Goal: Information Seeking & Learning: Learn about a topic

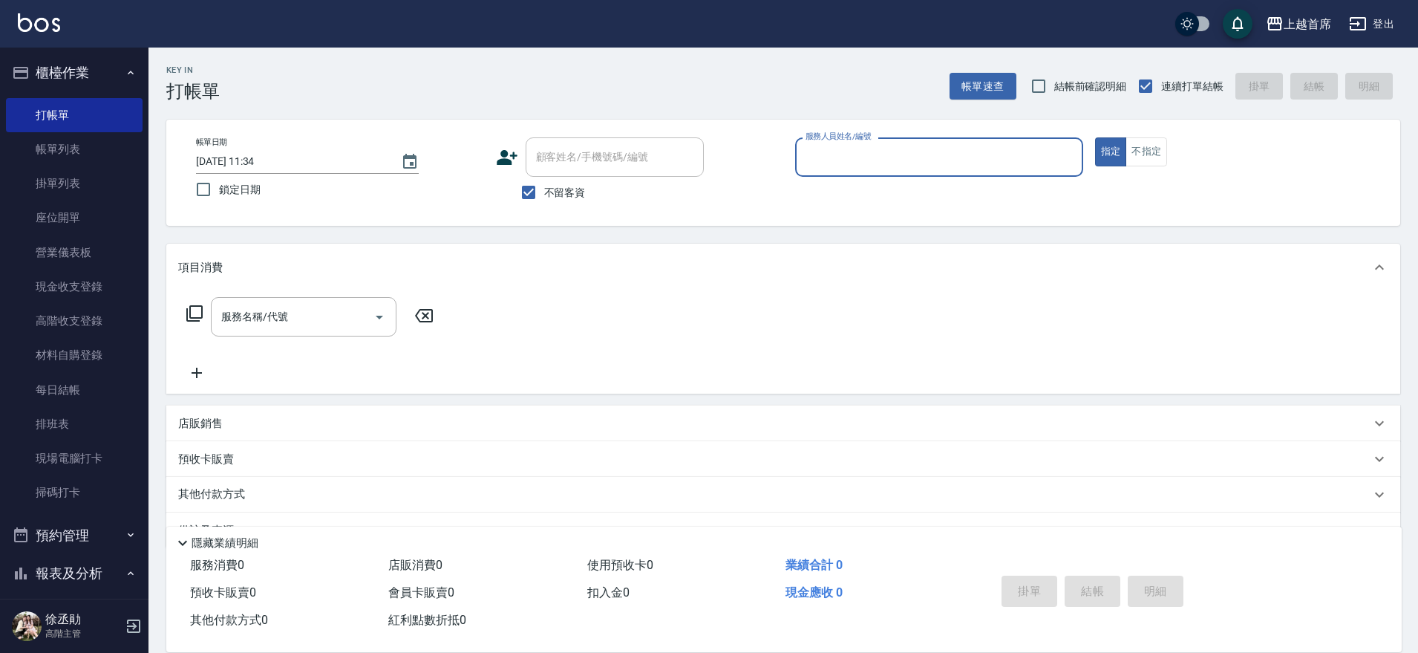
click at [88, 103] on link "打帳單" at bounding box center [74, 115] width 137 height 34
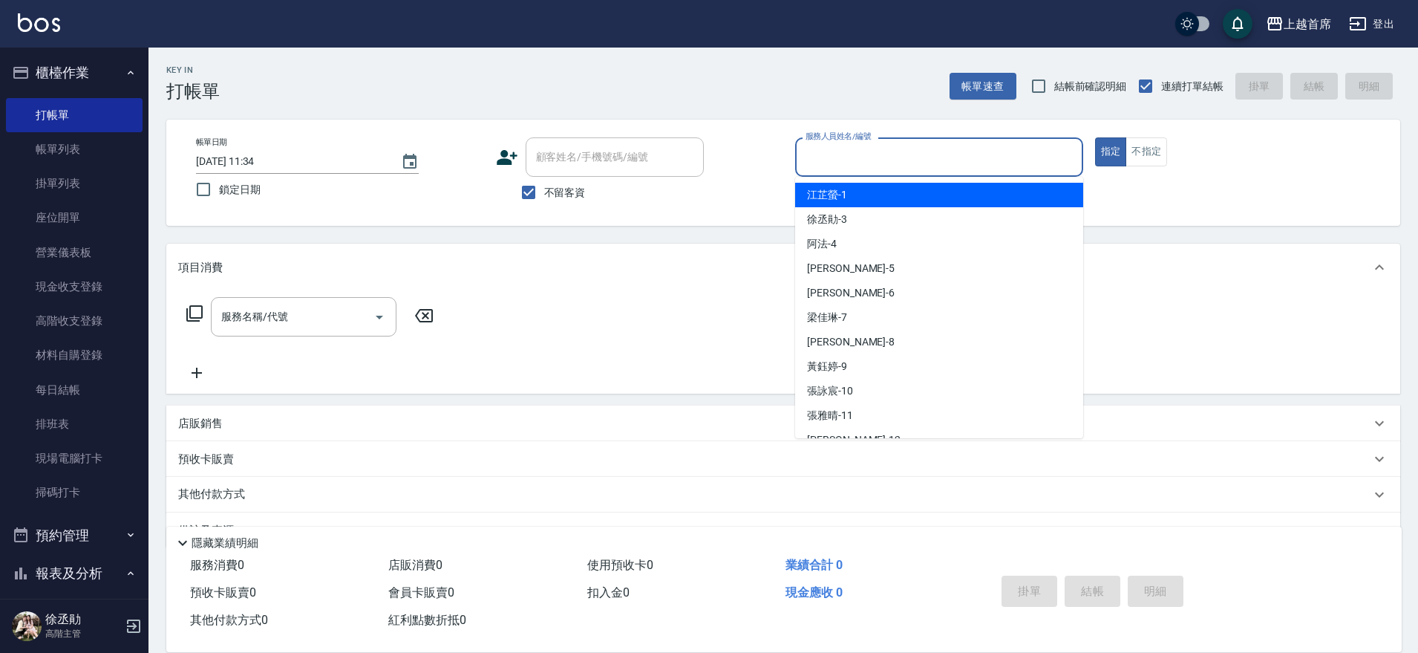
click at [980, 149] on input "服務人員姓名/編號" at bounding box center [939, 157] width 275 height 26
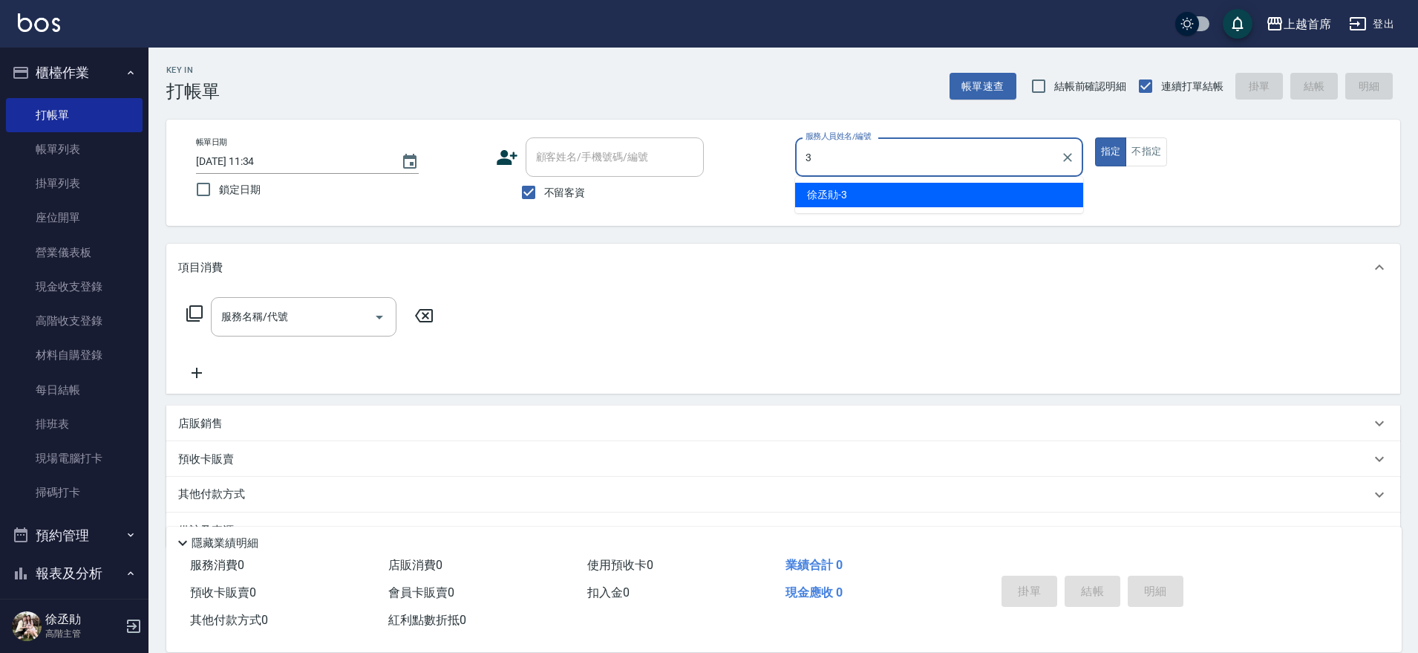
type input "[PERSON_NAME]-3"
type button "true"
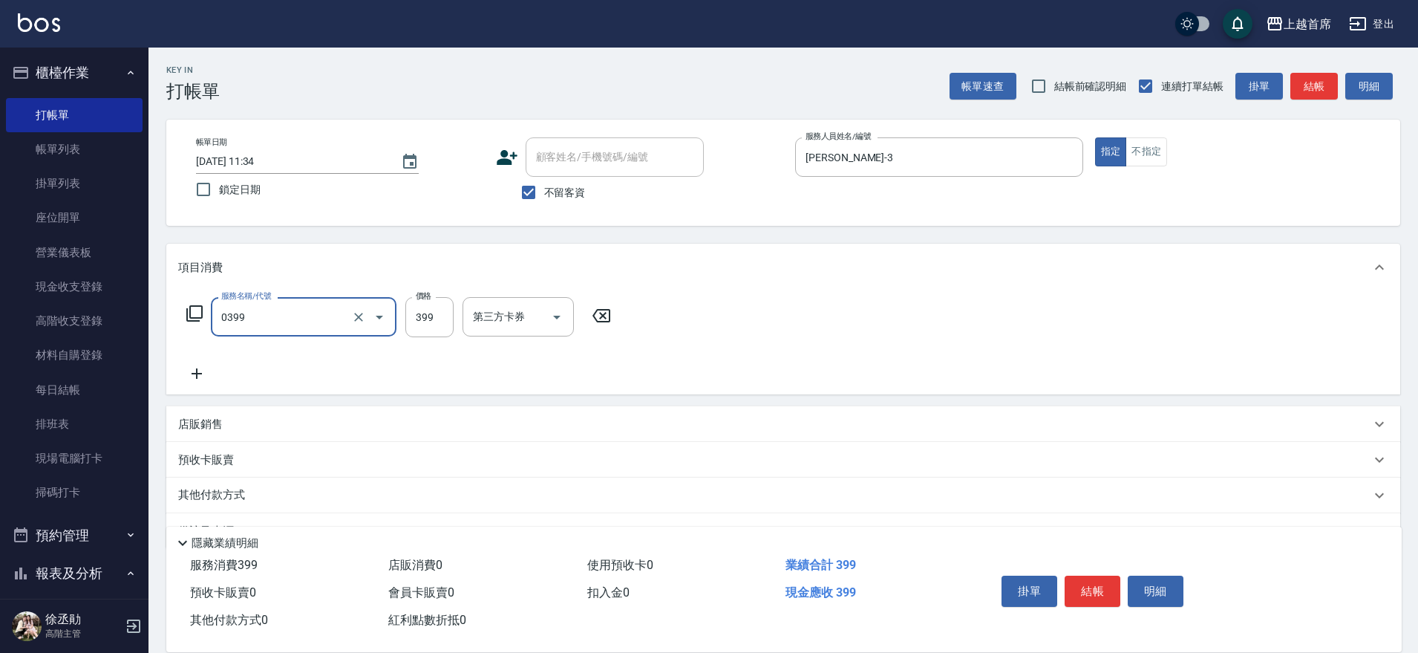
type input "海鹽洗髮(0399)"
click at [330, 336] on div "海鹽洗髮(0399) 服務名稱/代號" at bounding box center [304, 316] width 186 height 39
type input "0"
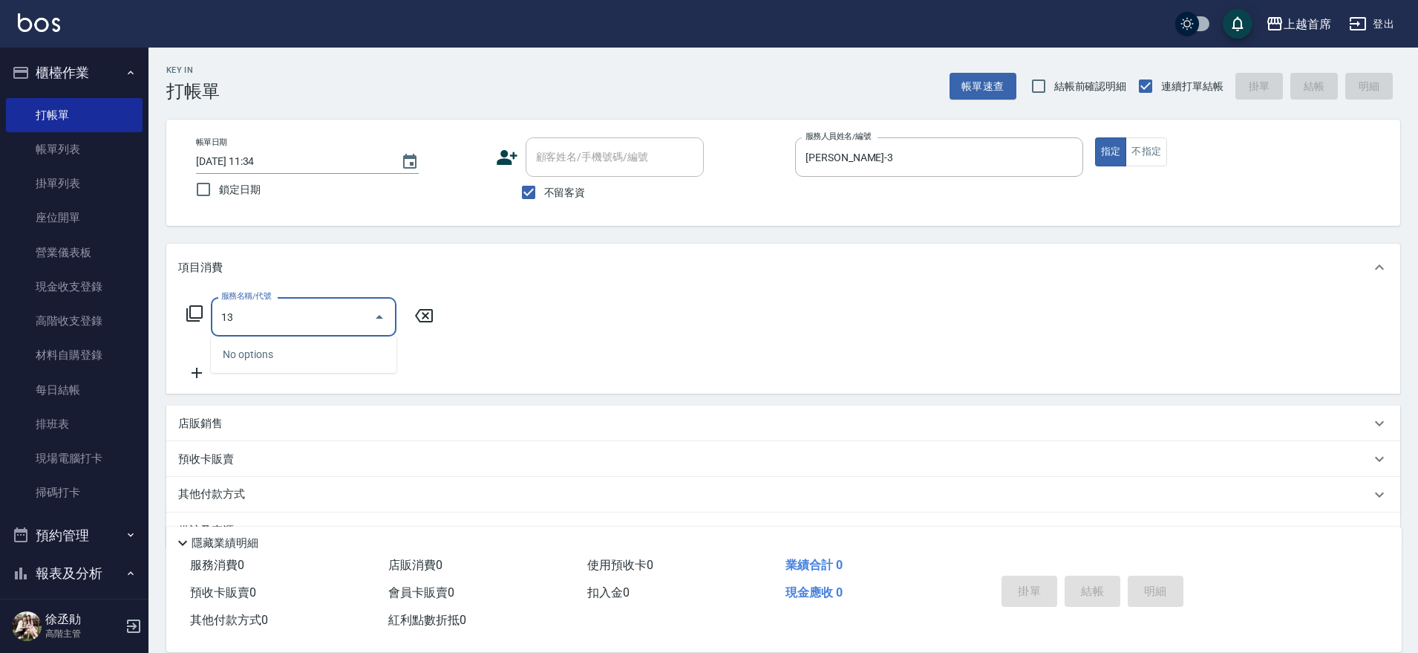
type input "1"
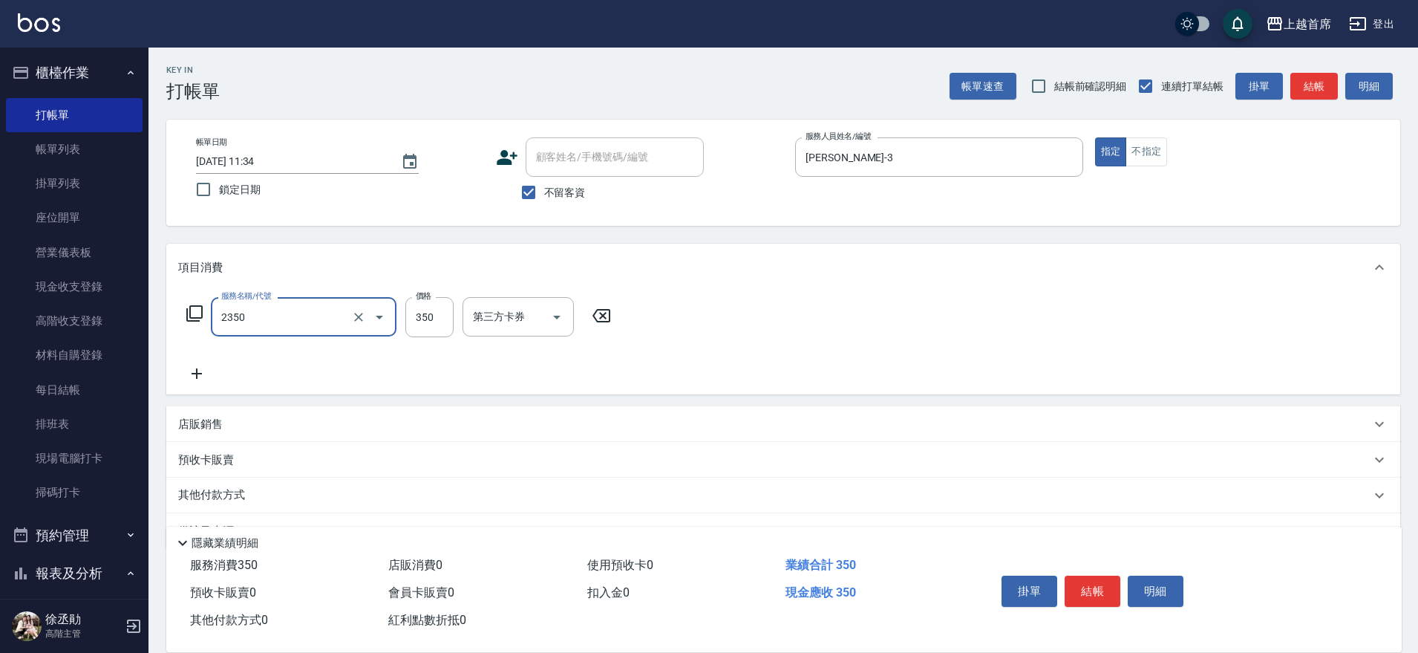
type input "不指定洗剪350(2350)"
type input "399"
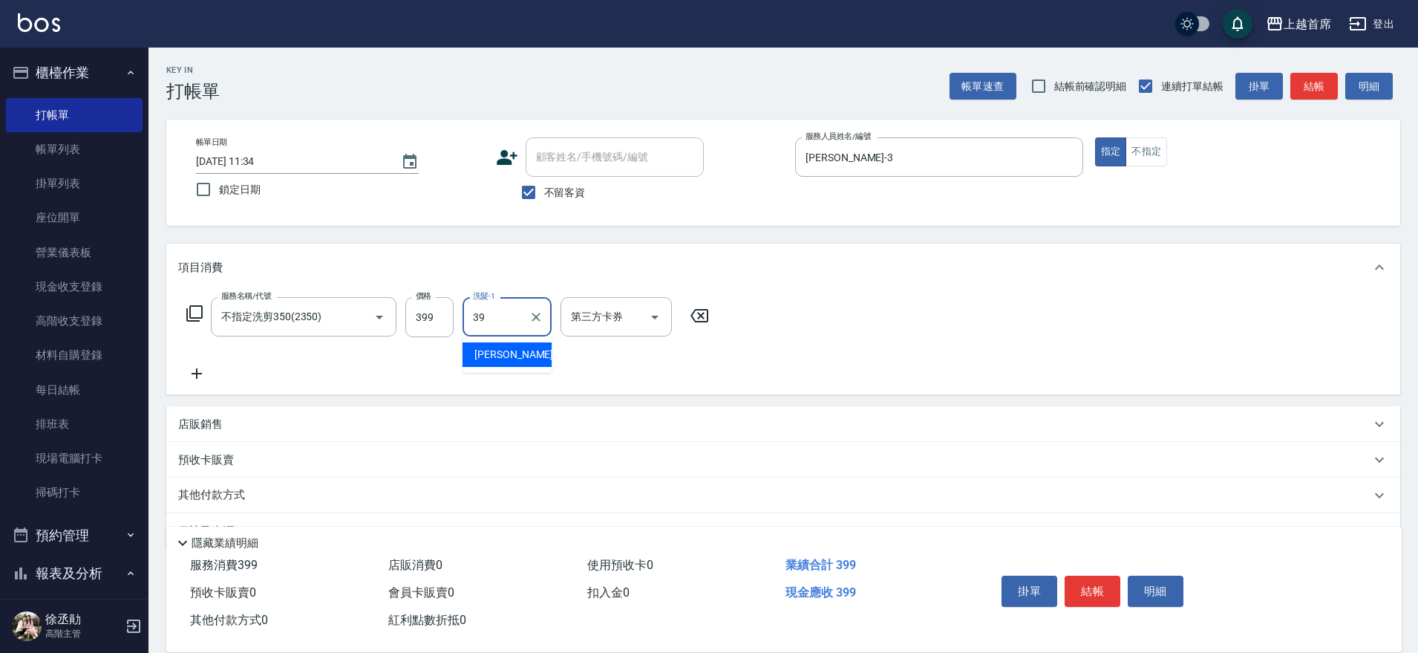
type input "[PERSON_NAME]-39"
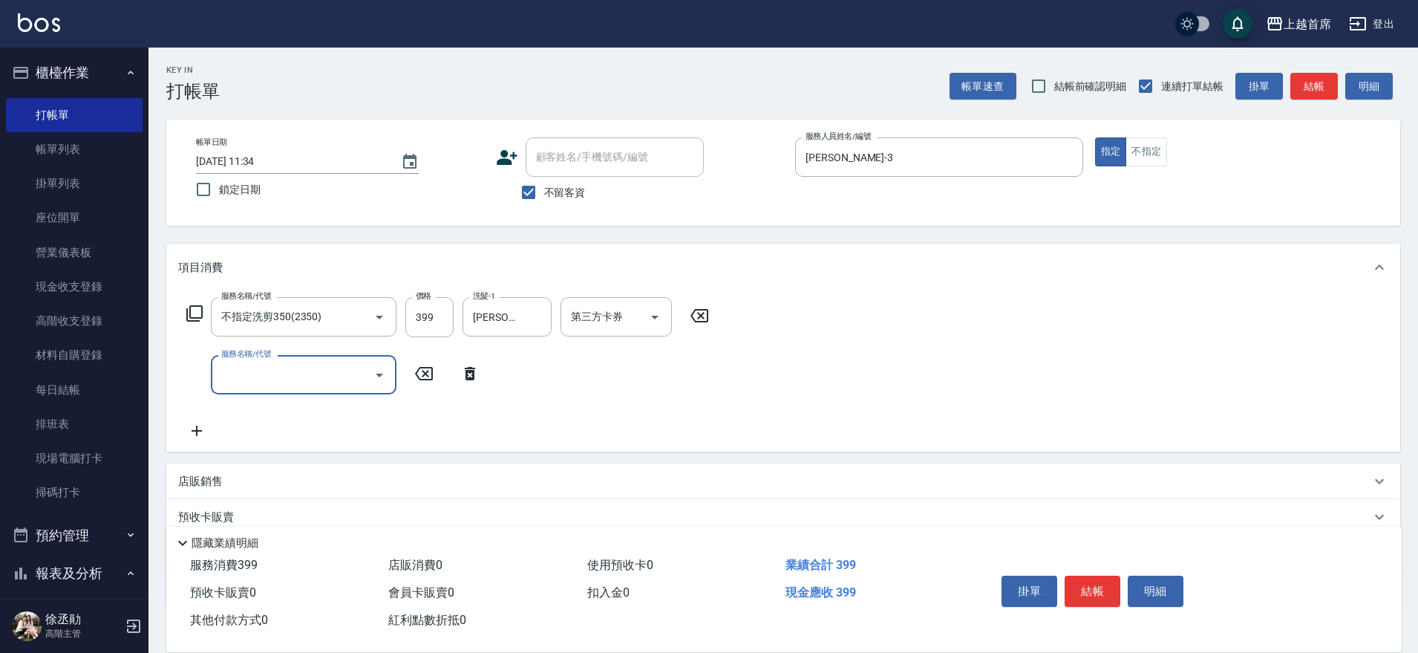
type input "5"
type input "不指定洗剪350(2350)"
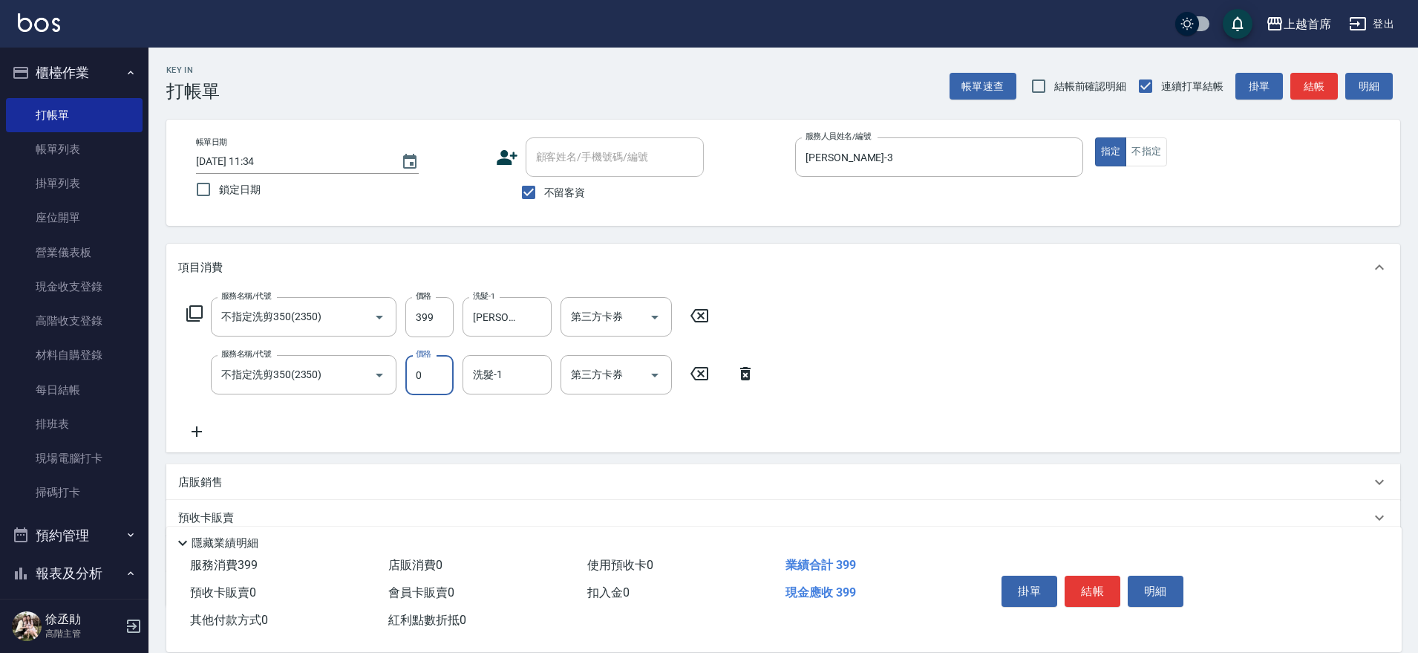
type input "0"
type input "[PERSON_NAME]-27"
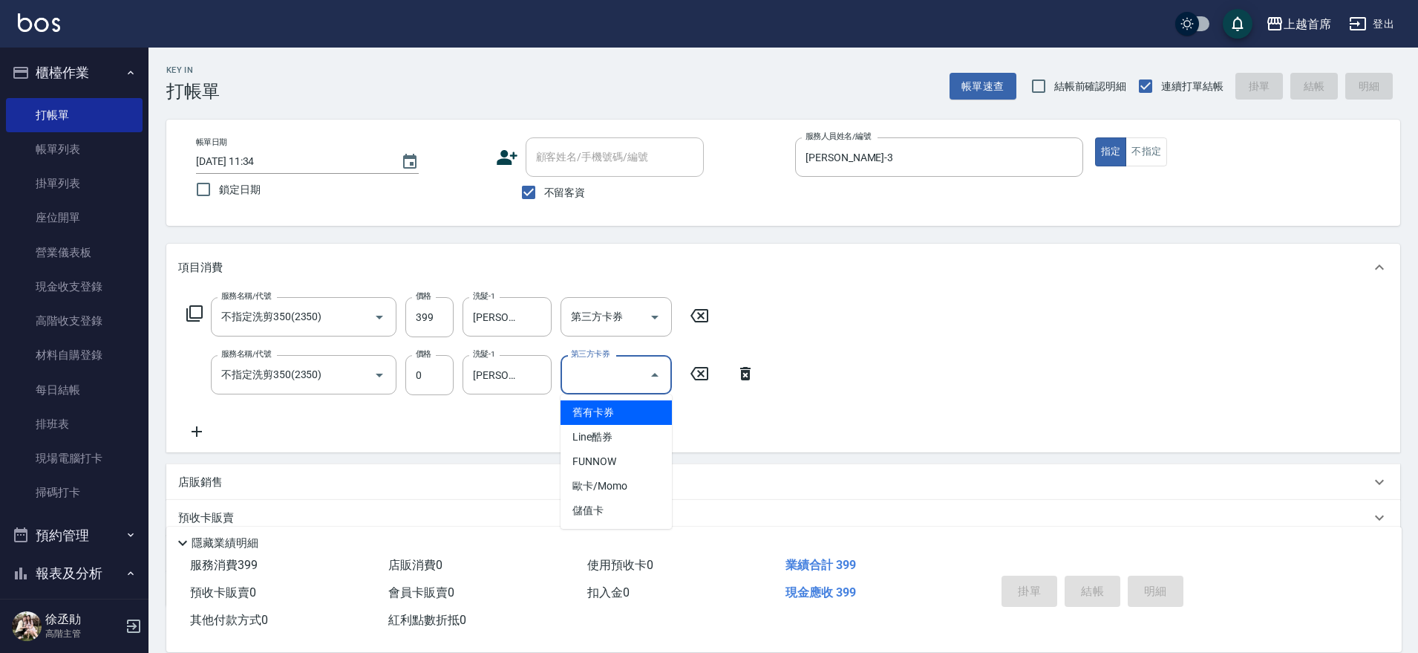
type input "[DATE] 14:54"
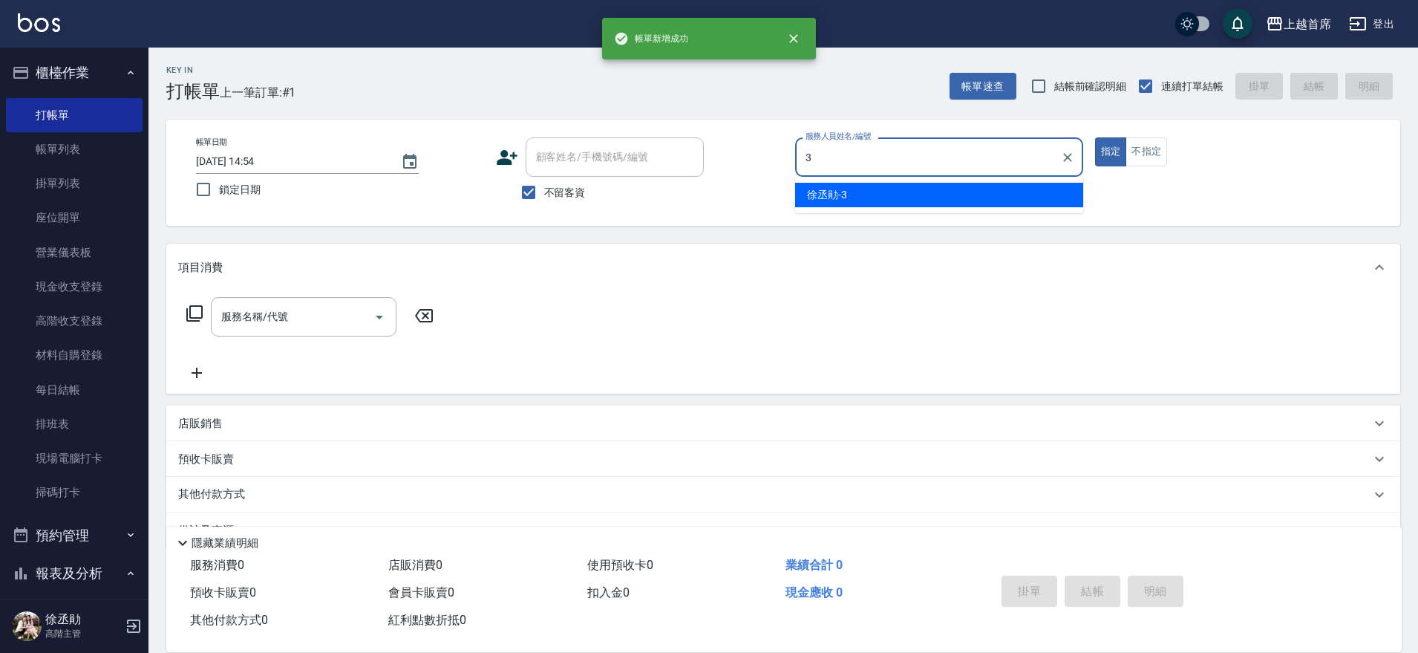
type input "[PERSON_NAME]-3"
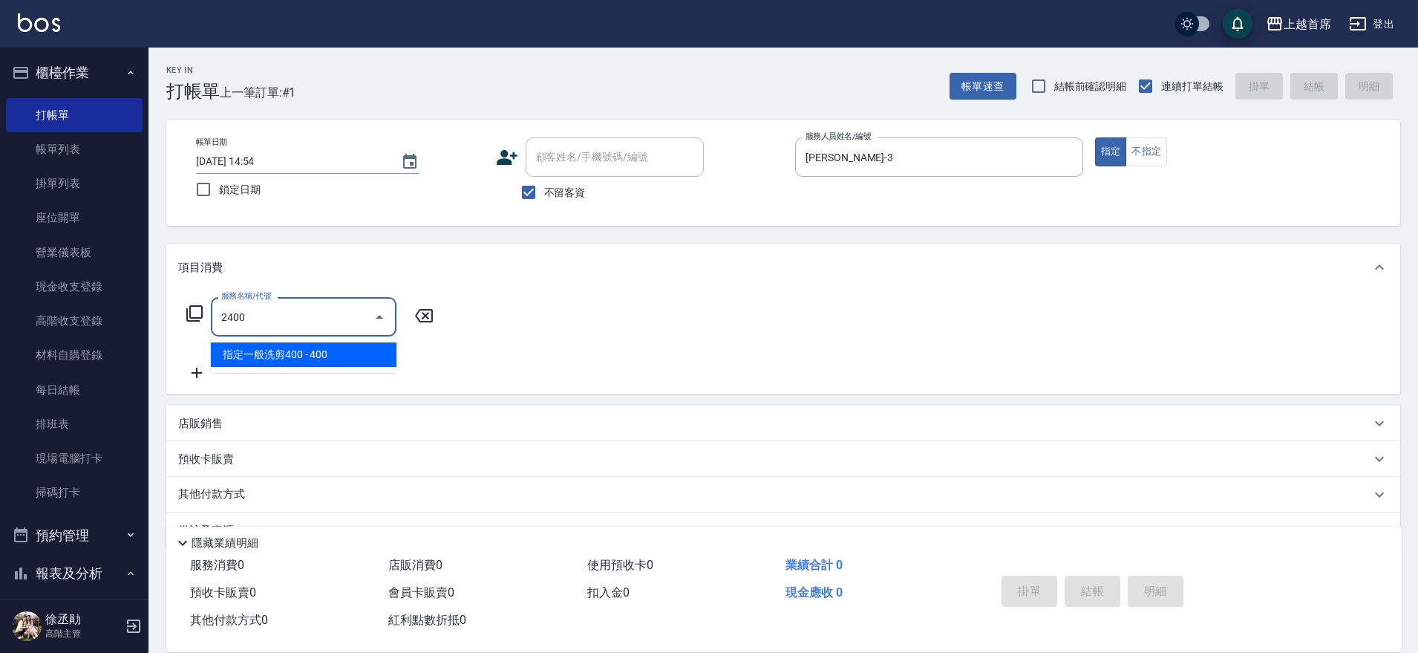
type input "指定一般洗剪400(2400)"
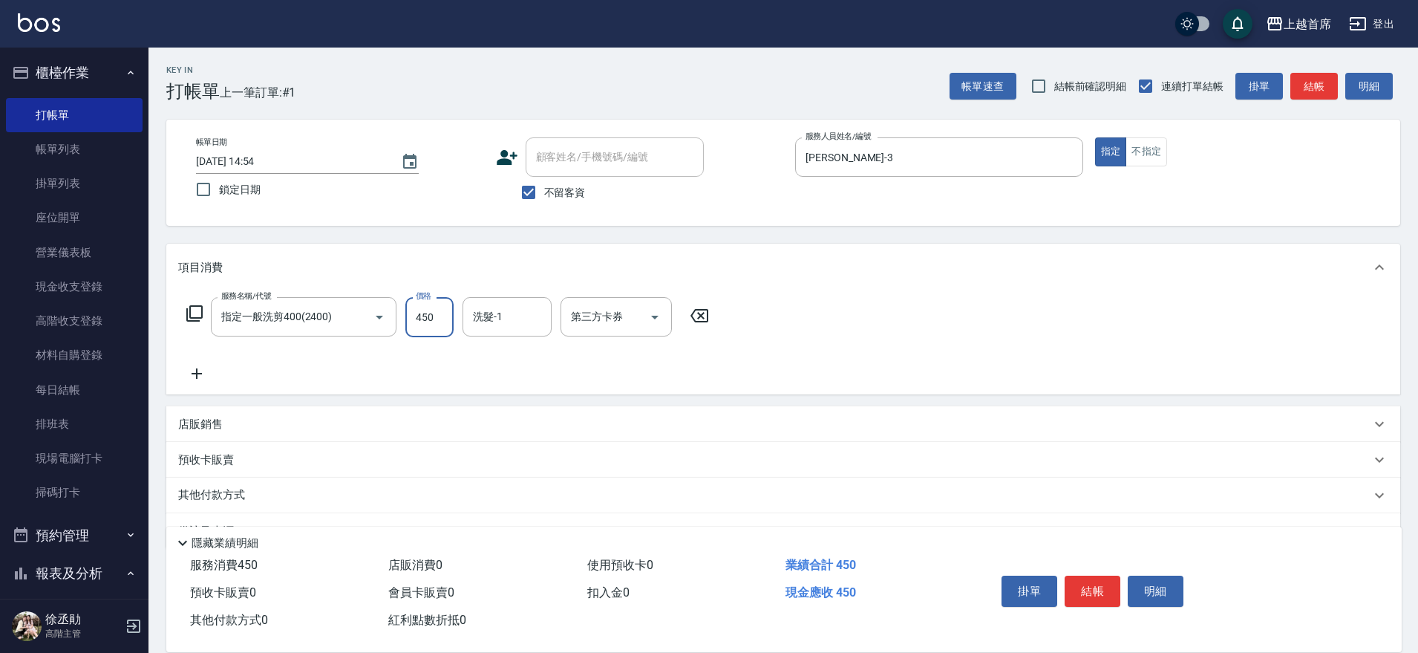
type input "450"
type input "[PERSON_NAME]-27"
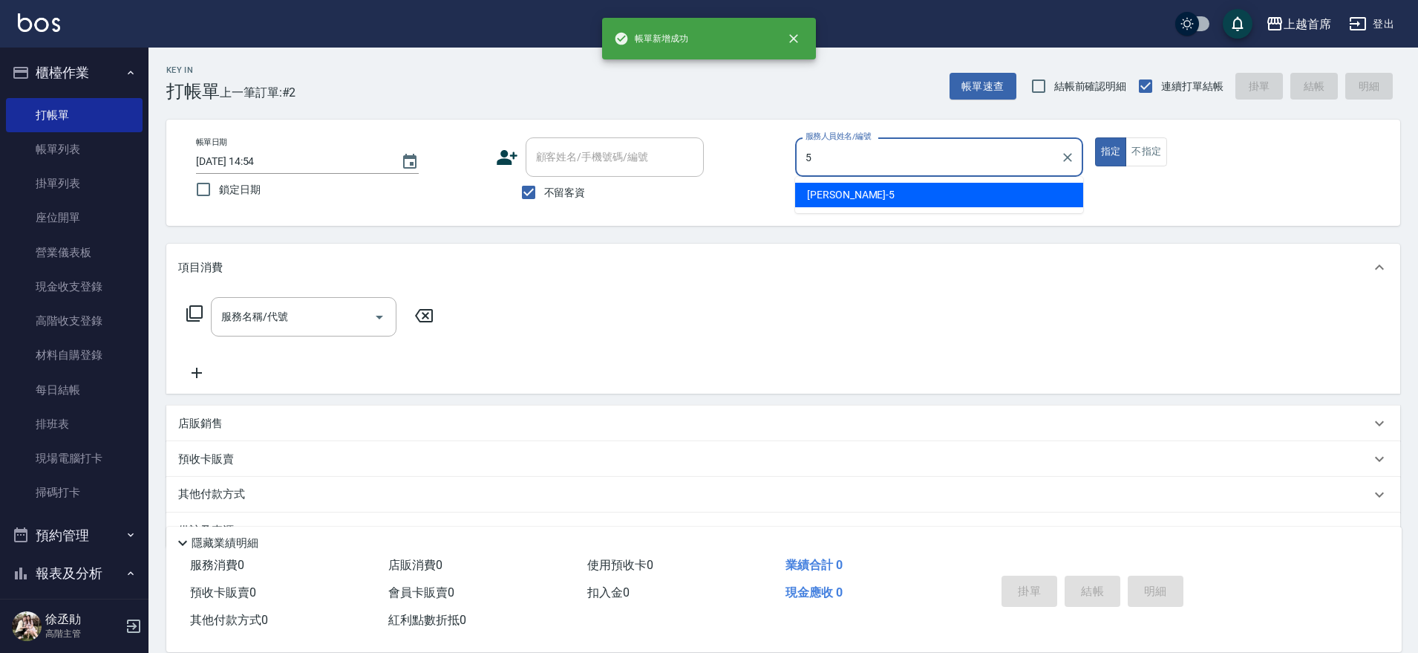
type input "[PERSON_NAME]-5"
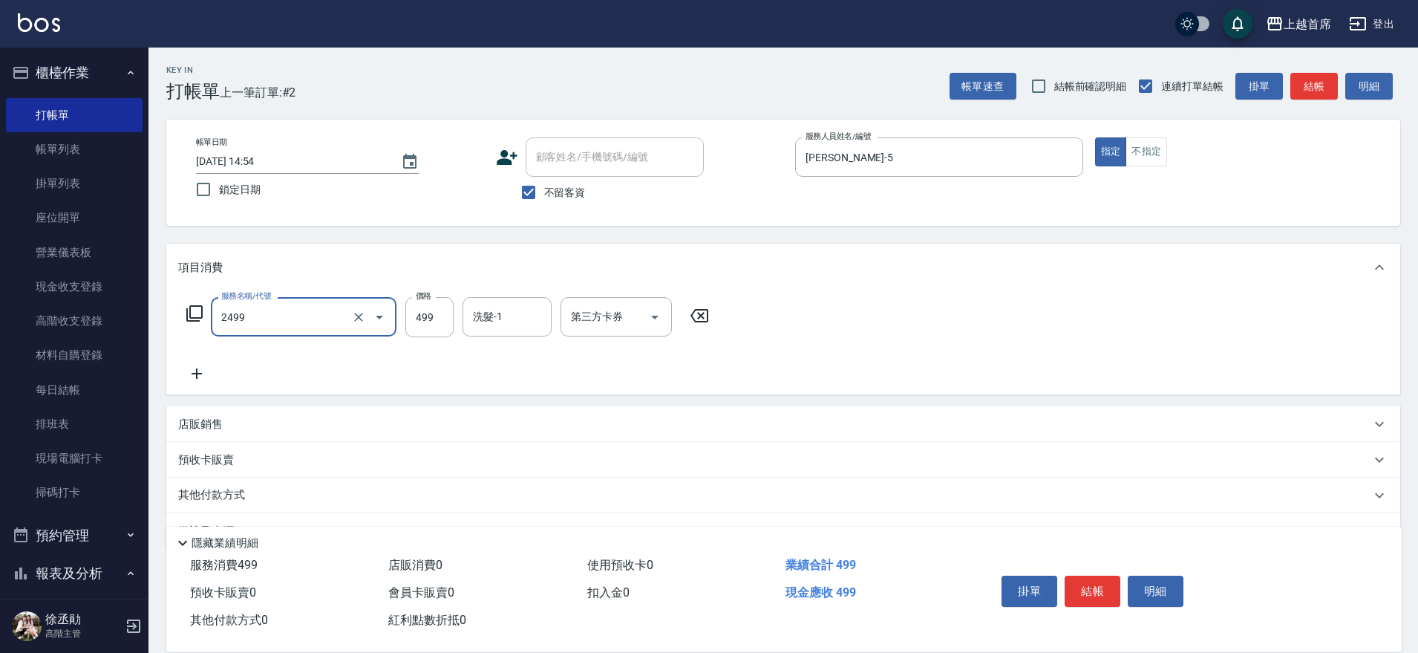
type input "499海鹽洗剪套餐(2499)"
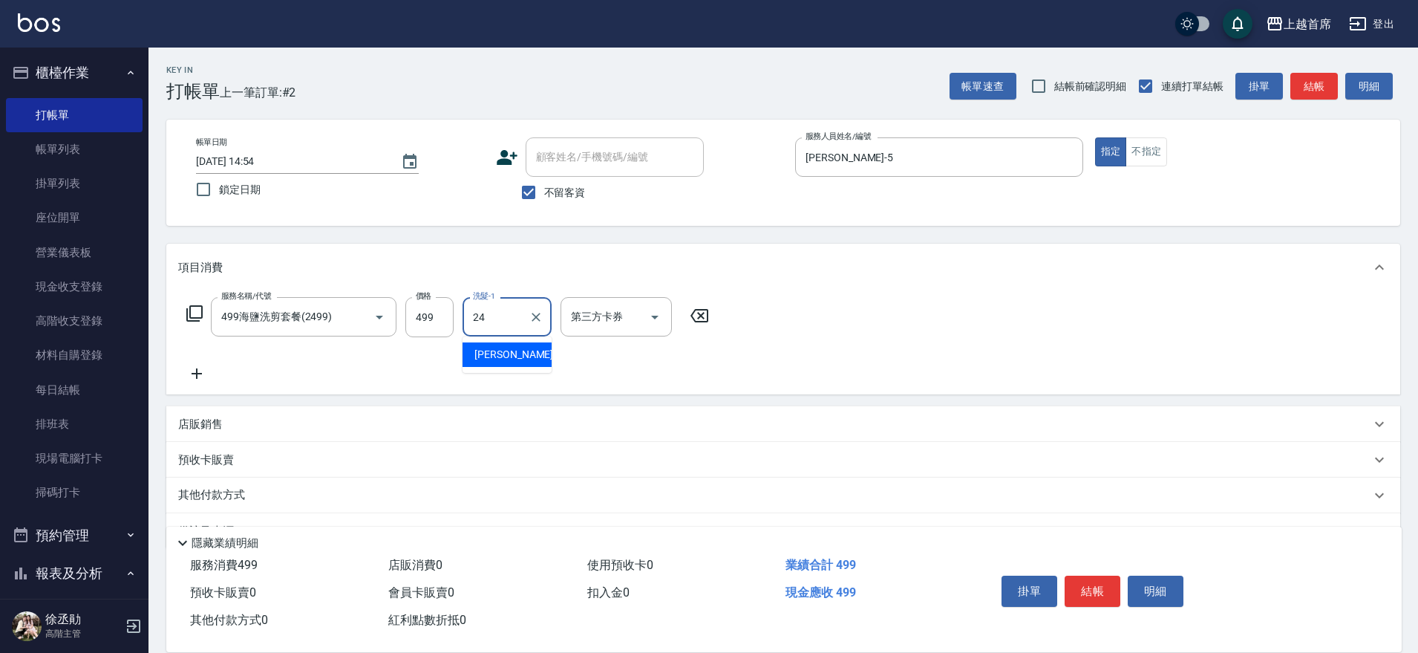
type input "[PERSON_NAME]-24"
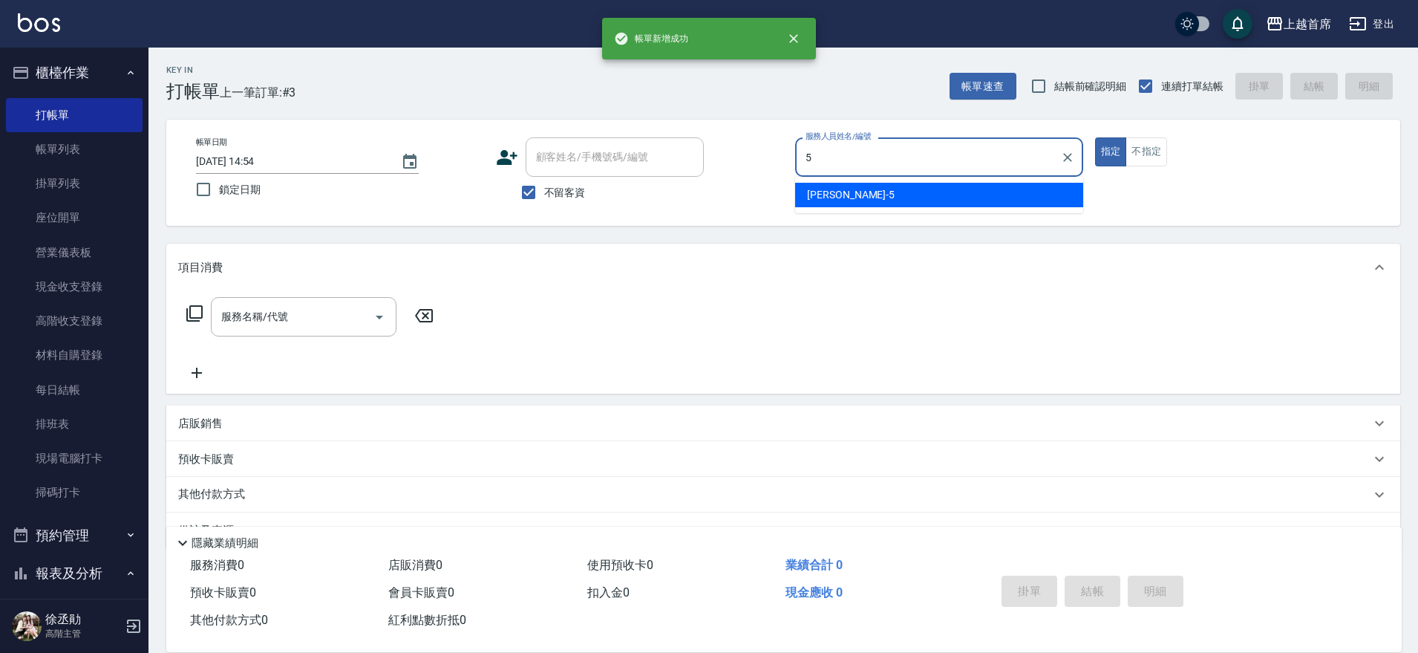
type input "[PERSON_NAME]-5"
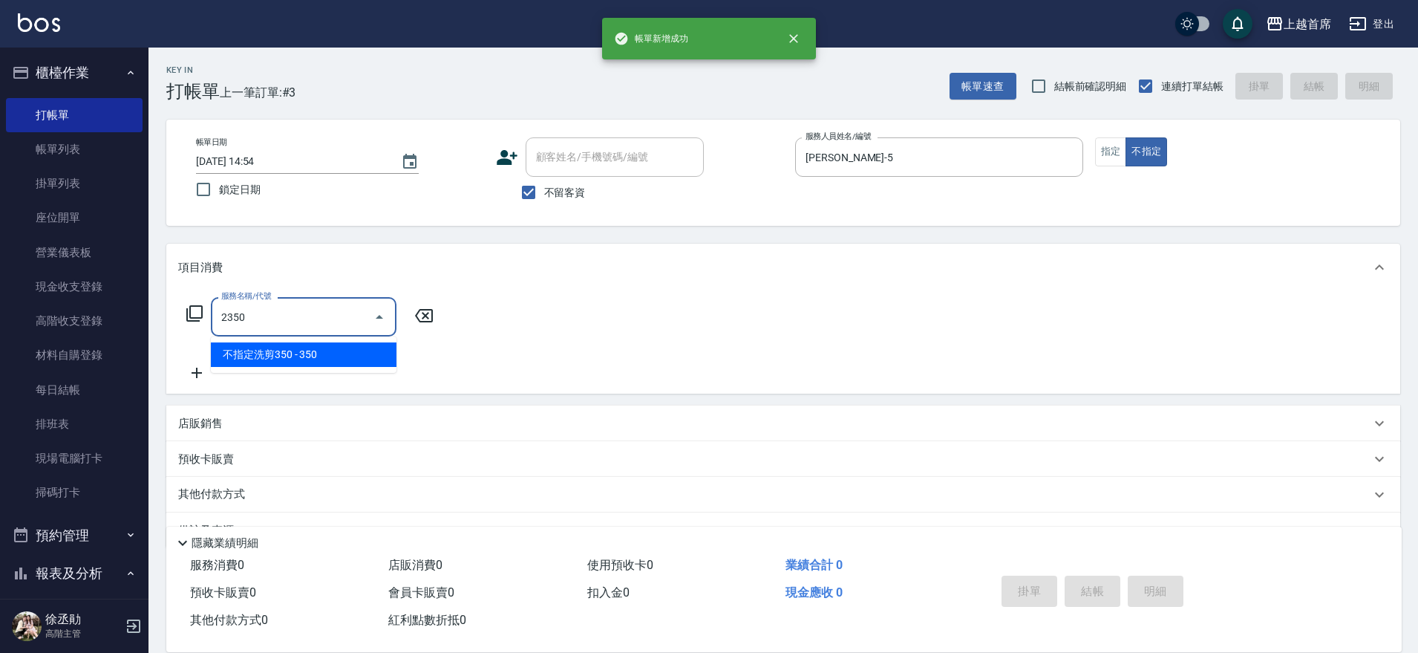
type input "不指定洗剪350(2350)"
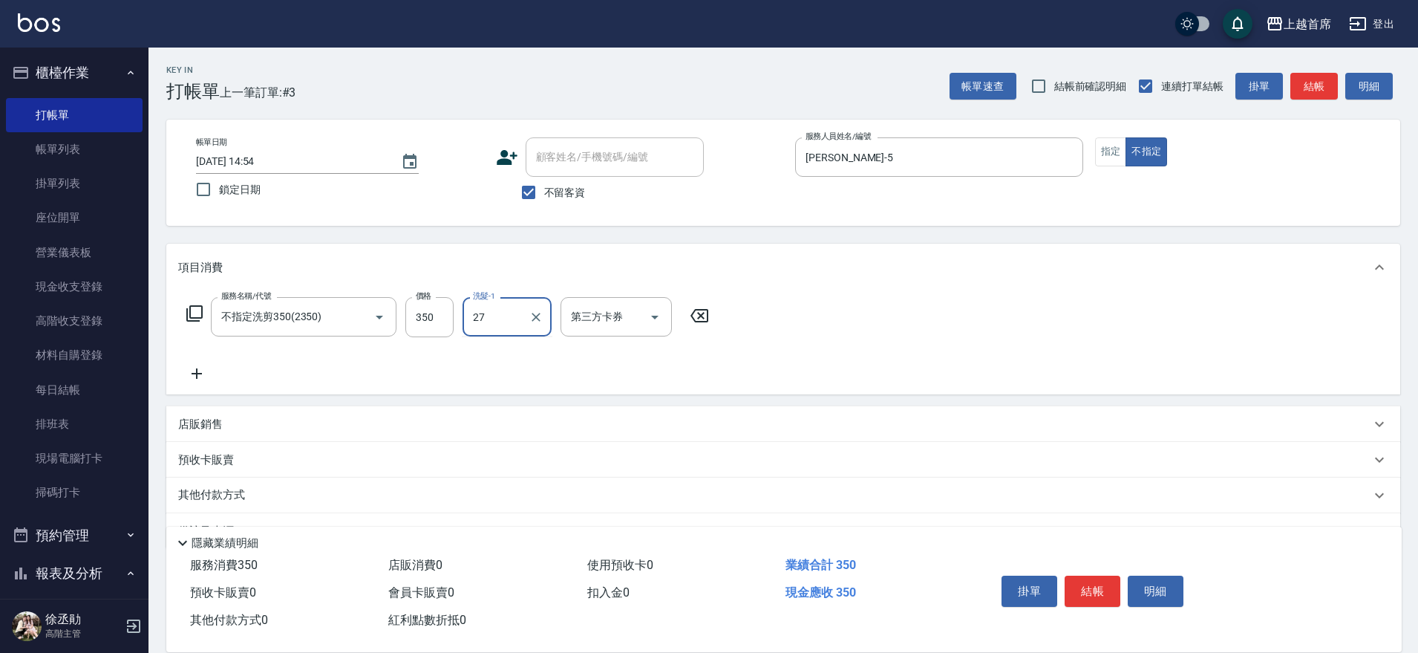
type input "[PERSON_NAME]-27"
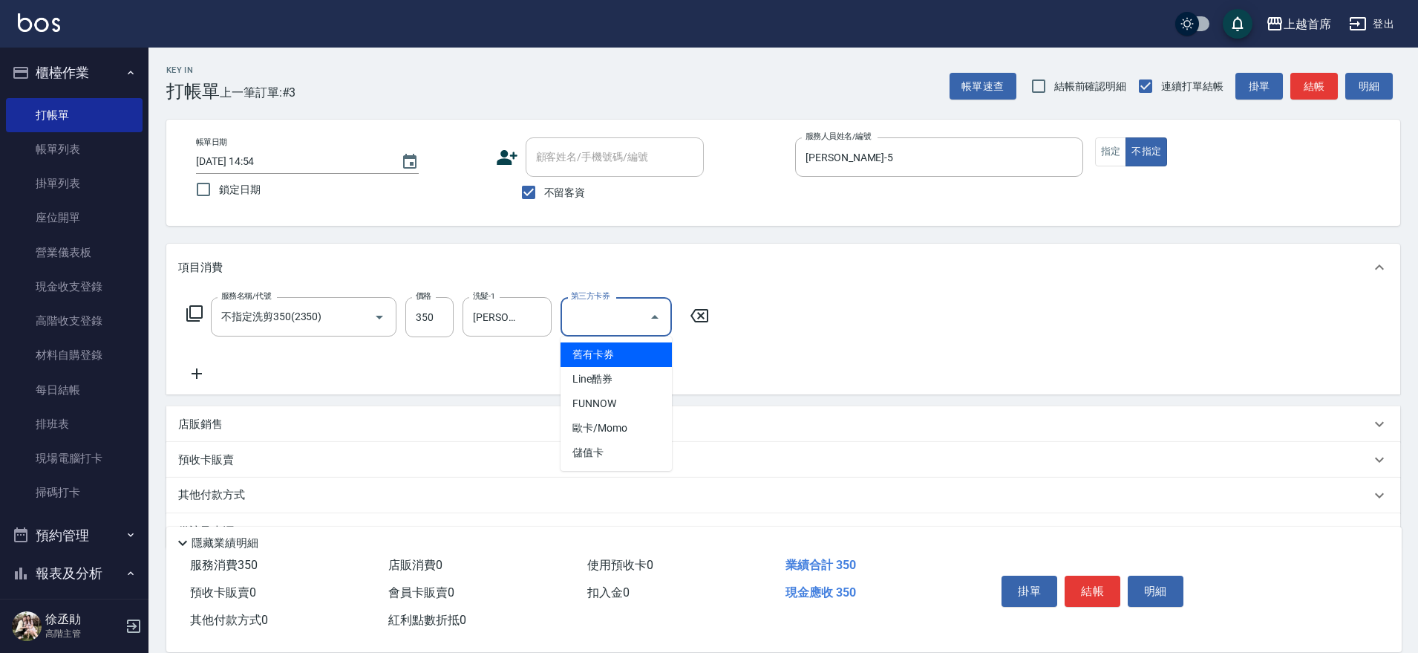
type input "舊有卡券"
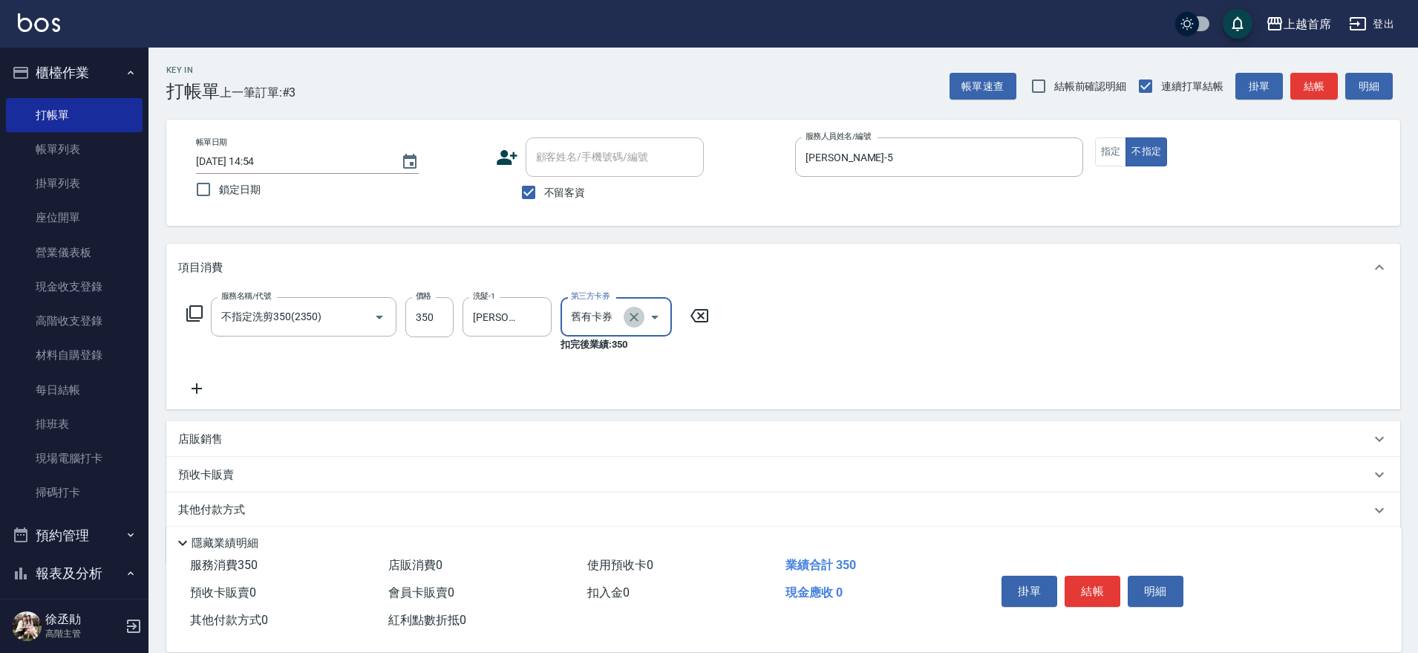
click at [634, 320] on icon "Clear" at bounding box center [634, 317] width 15 height 15
click at [1092, 589] on button "結帳" at bounding box center [1093, 591] width 56 height 31
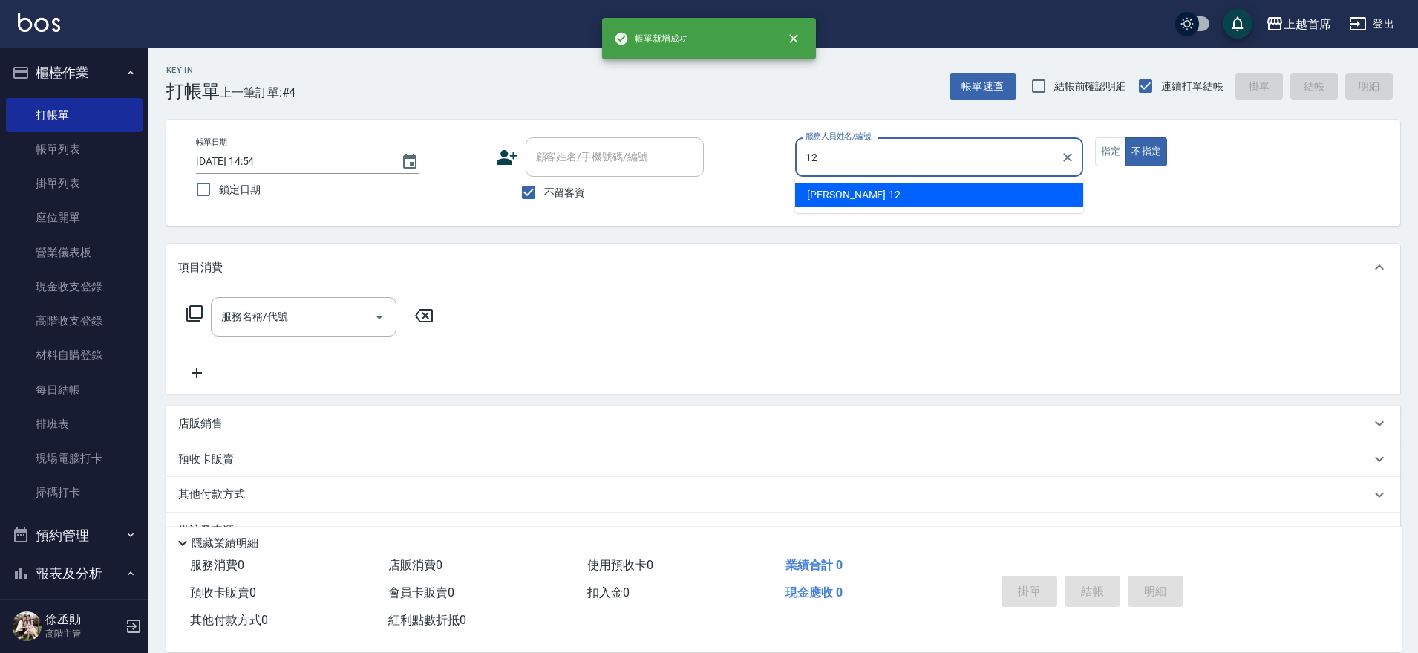
type input "[PERSON_NAME]-12"
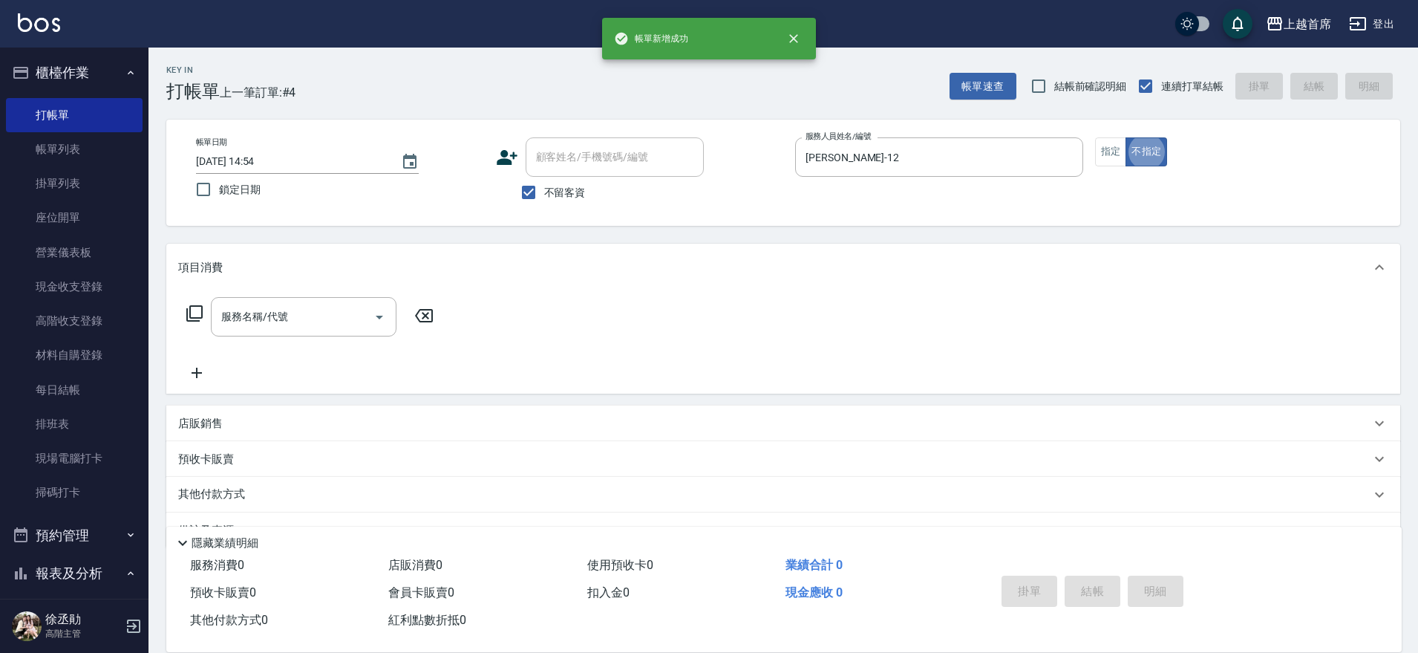
type button "false"
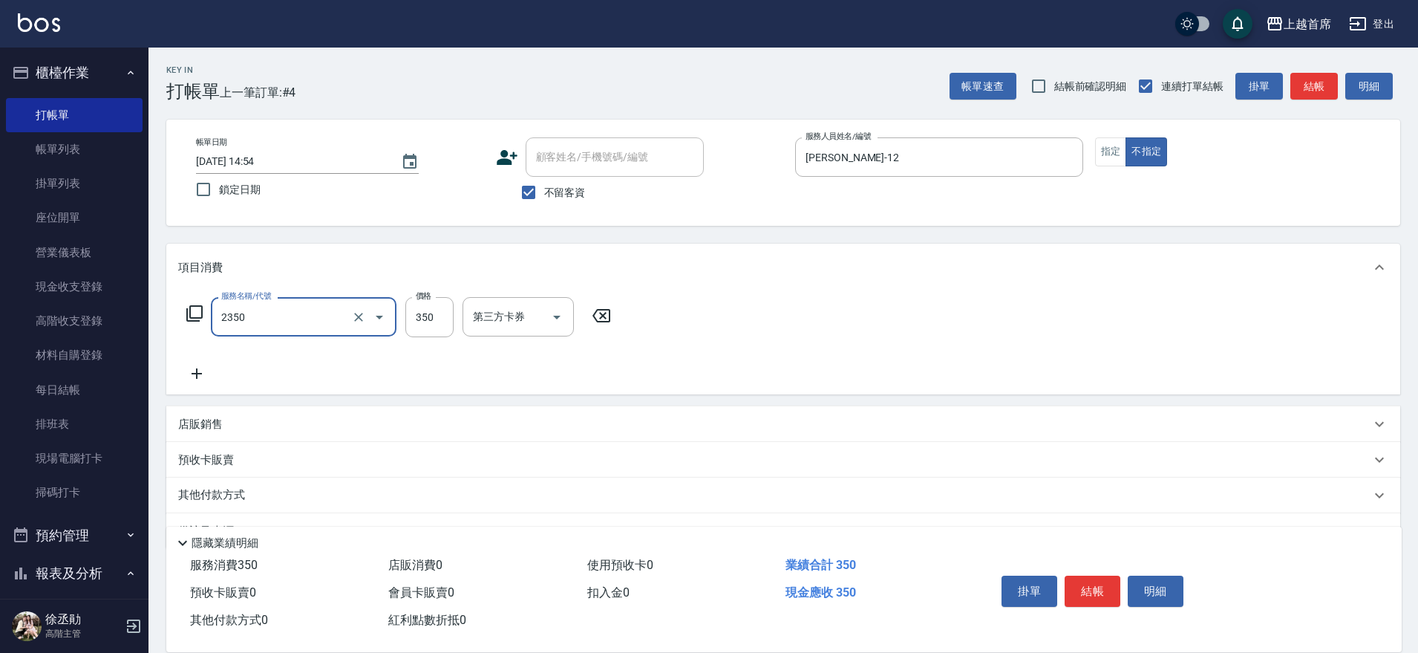
type input "不指定洗剪350(2350)"
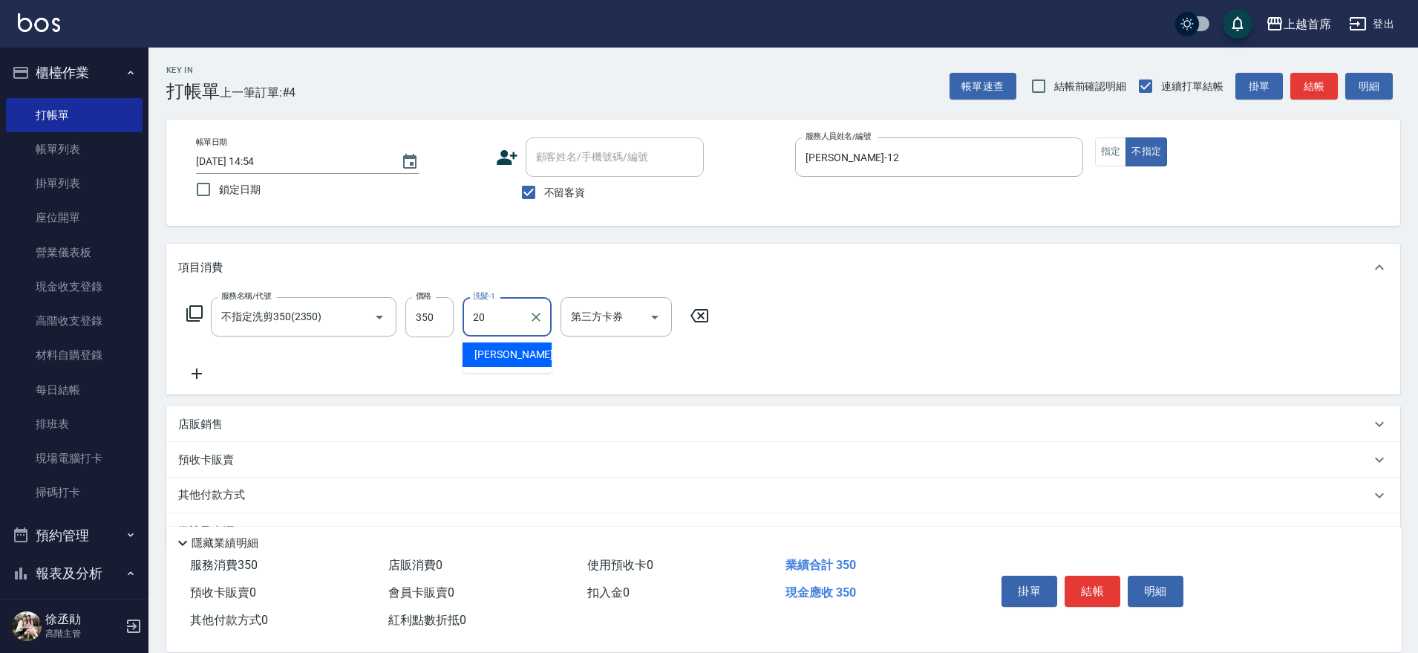
type input "[PERSON_NAME]-20"
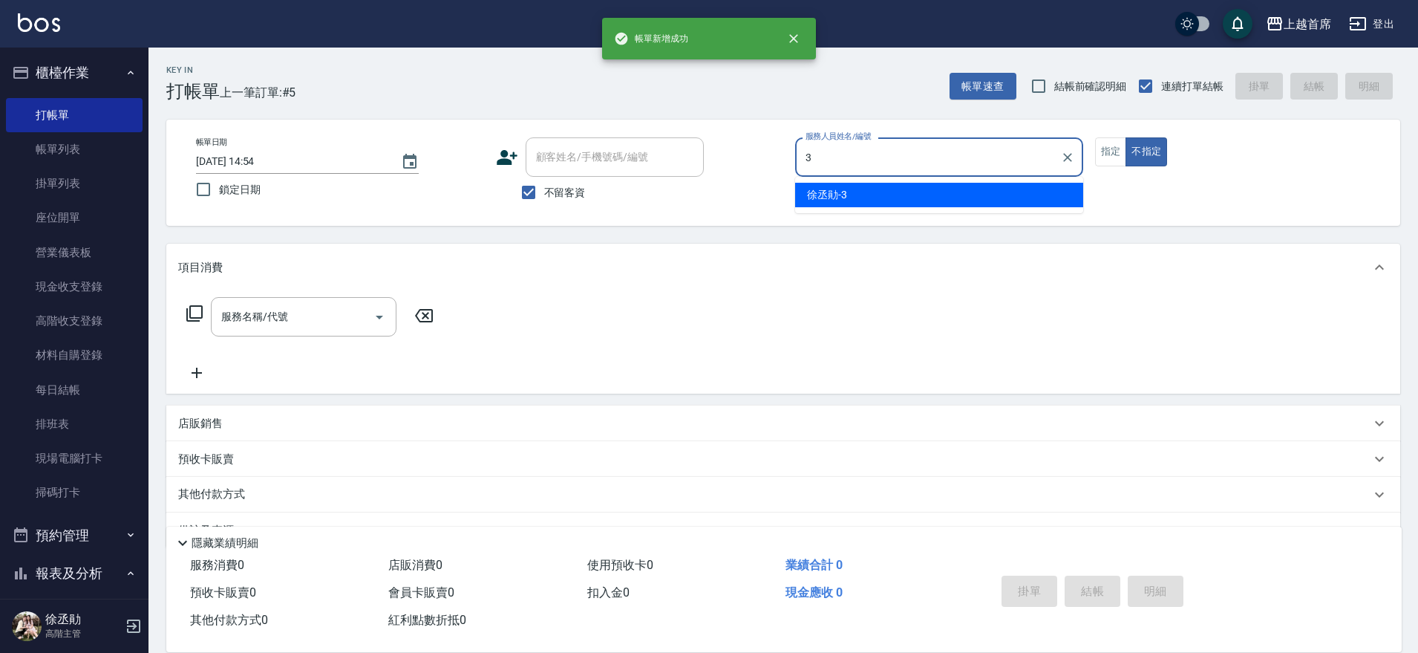
type input "[PERSON_NAME]-3"
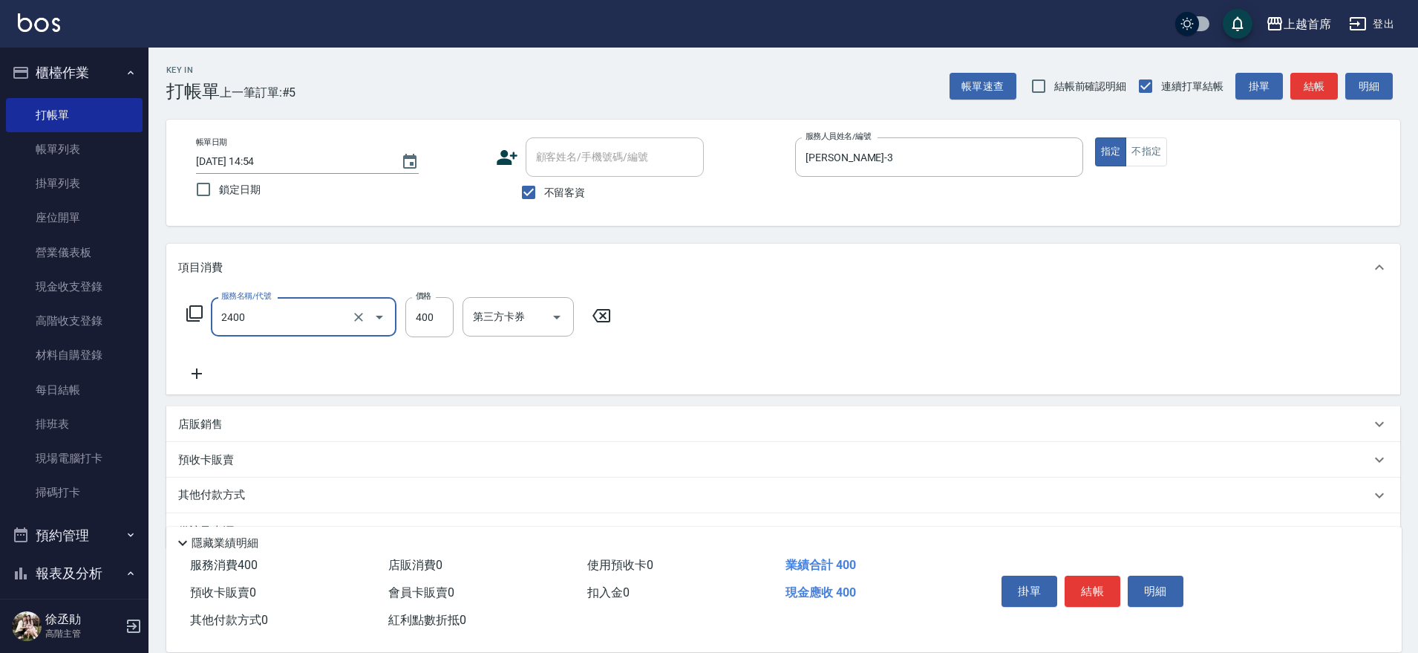
type input "指定一般洗剪400(2400)"
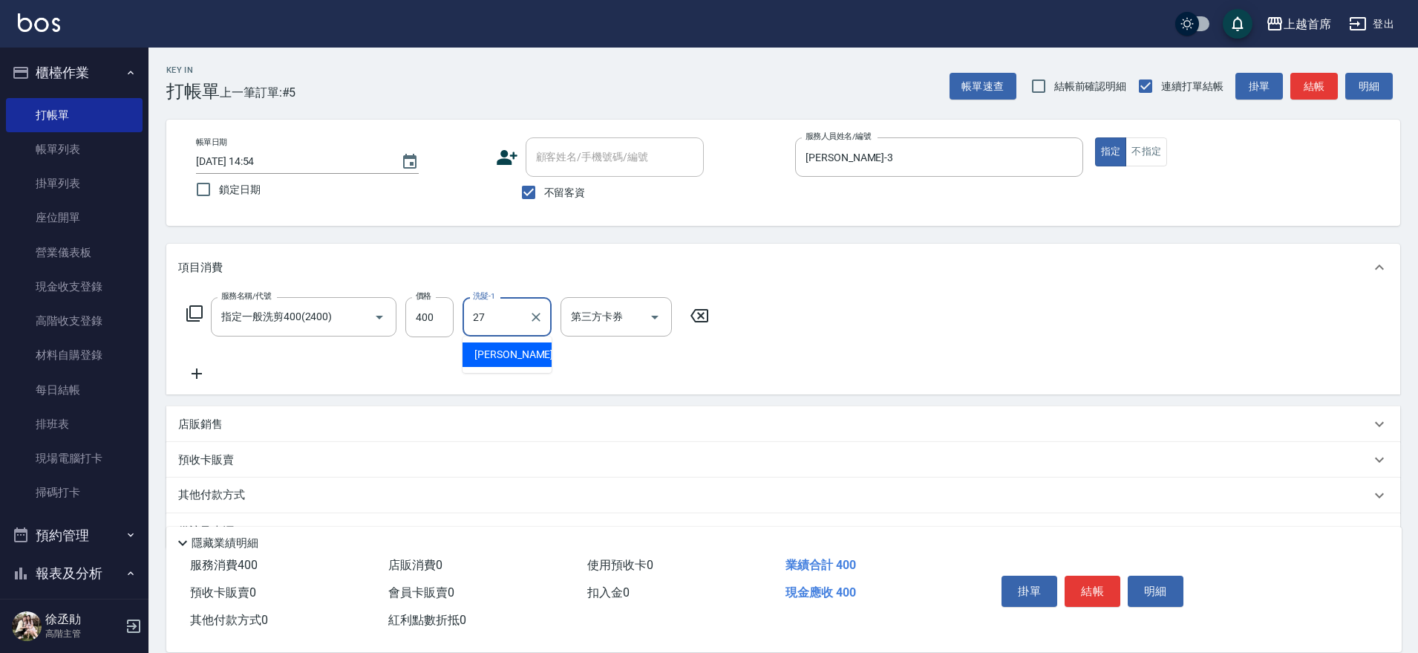
type input "[PERSON_NAME]-27"
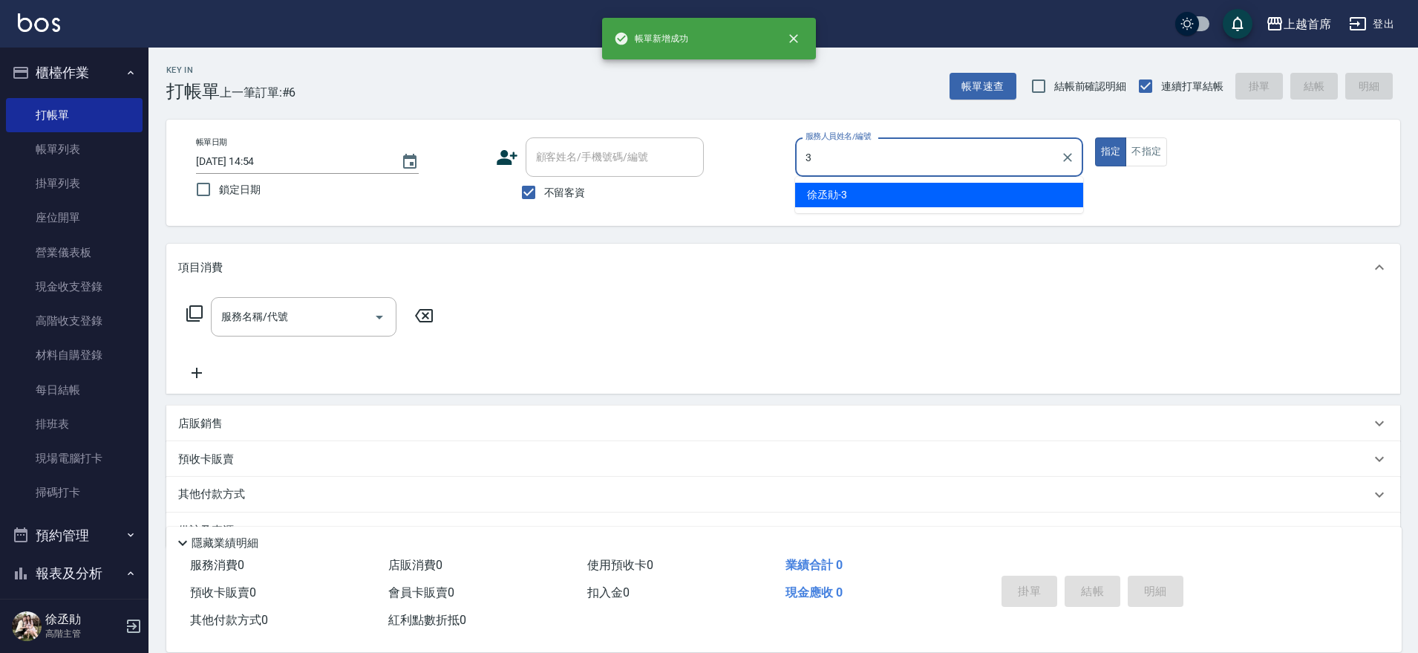
type input "[PERSON_NAME]-3"
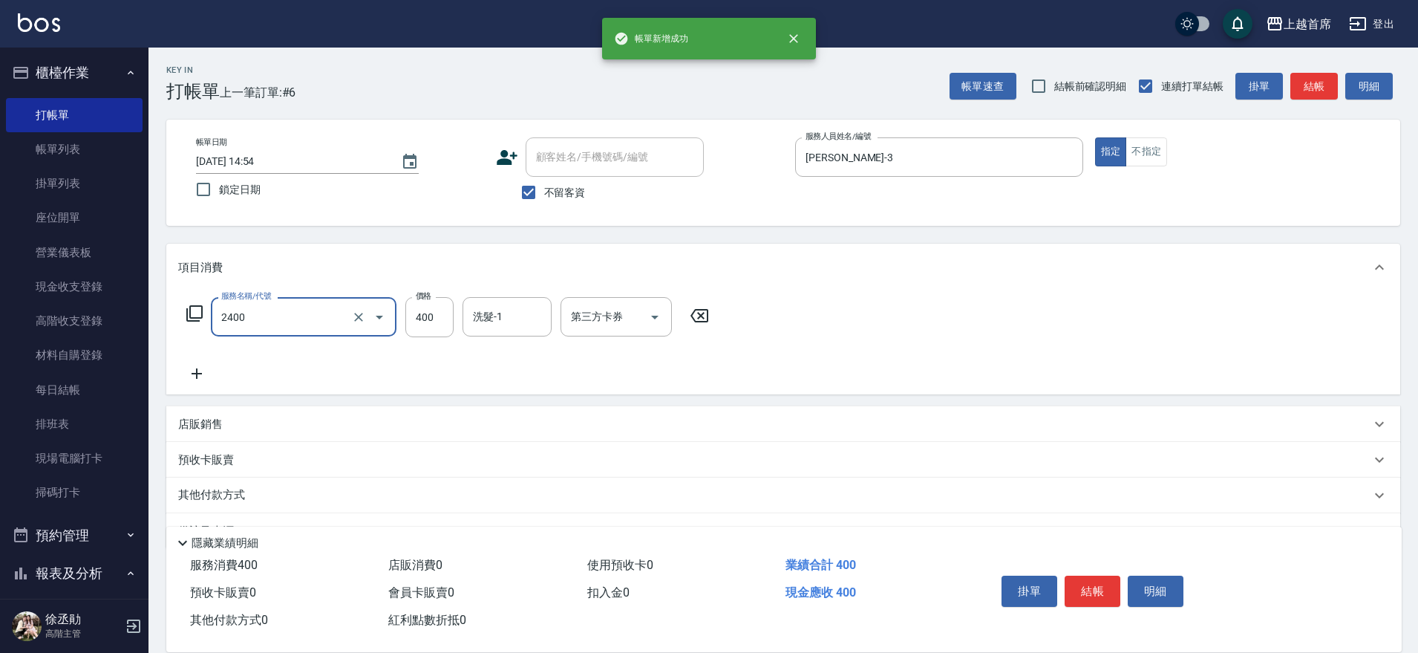
type input "指定一般洗剪400(2400)"
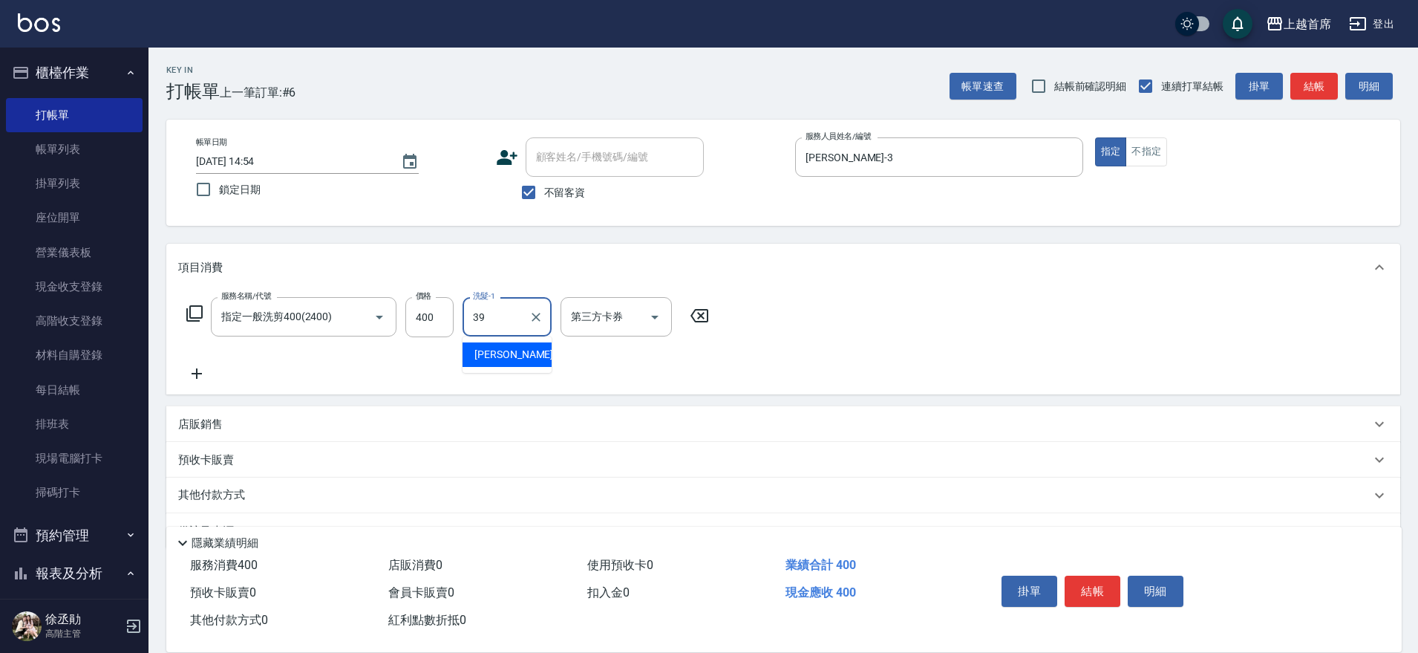
type input "[PERSON_NAME]-39"
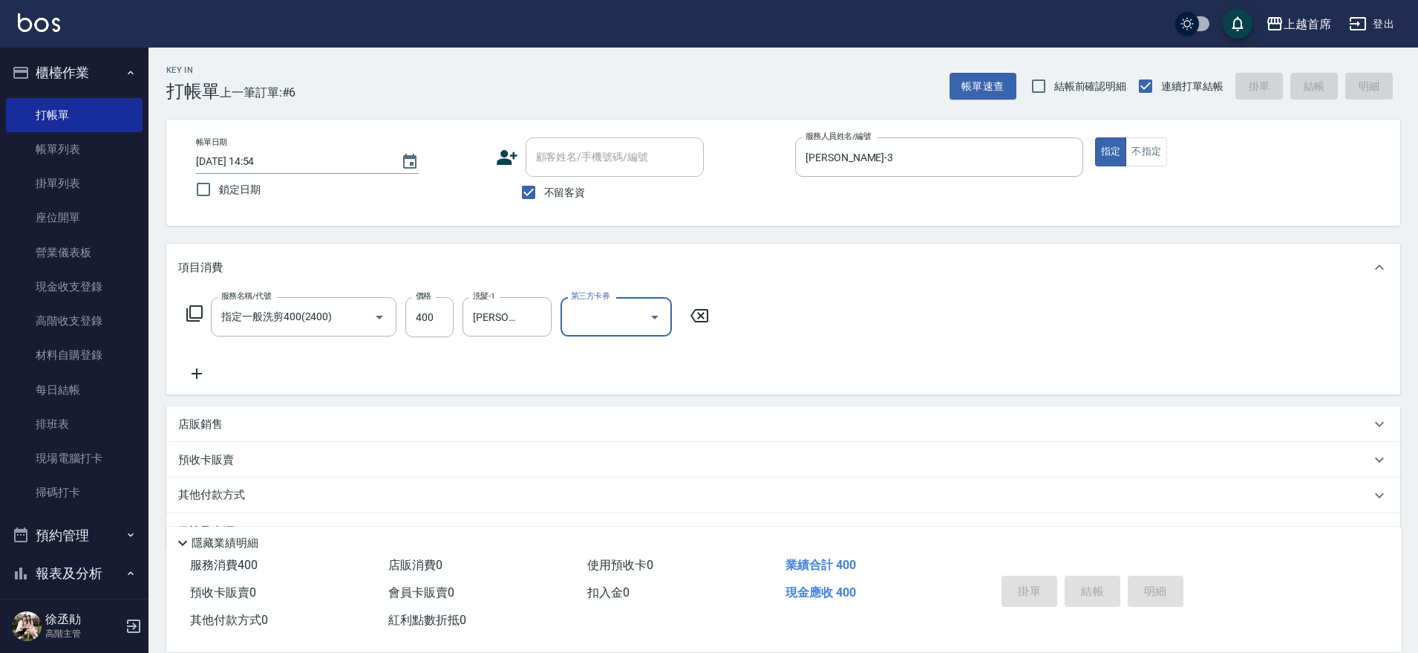
type input "[DATE] 14:55"
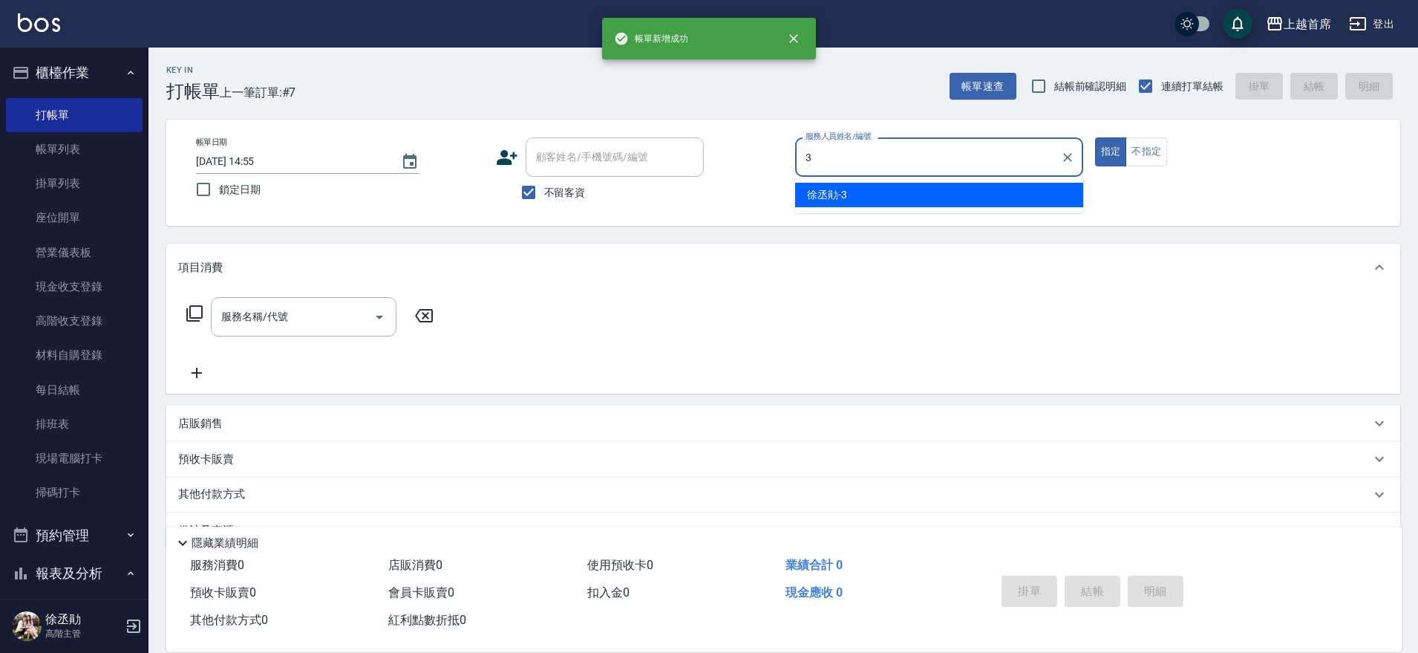
type input "[PERSON_NAME]-3"
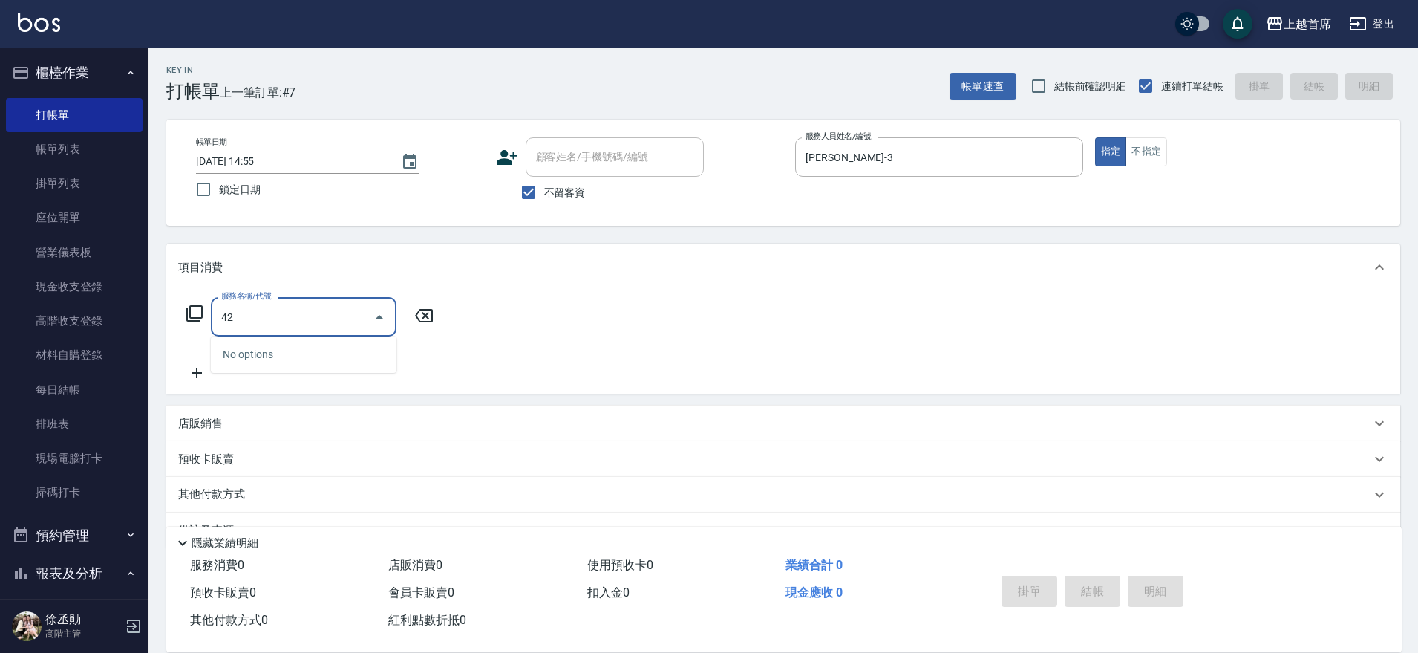
type input "4"
type input "3"
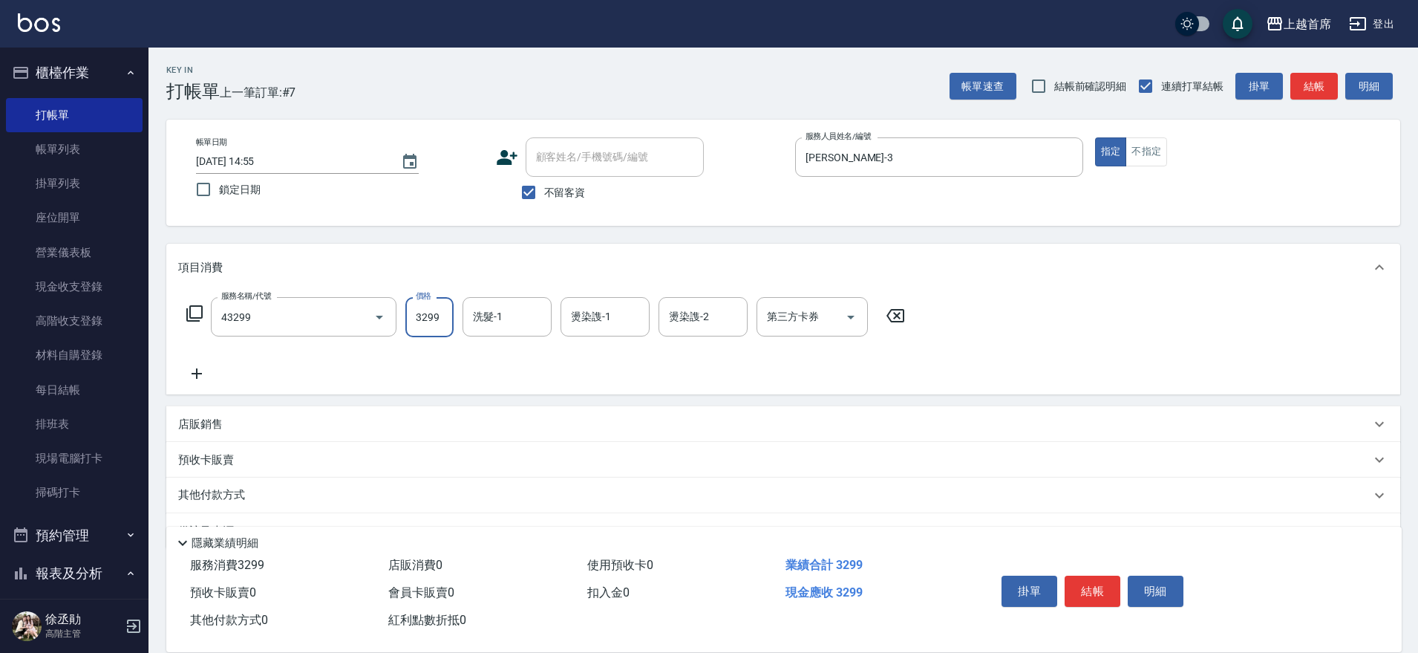
type input "染髮A餐(43299)"
type input "3000"
type input "[PERSON_NAME]-24"
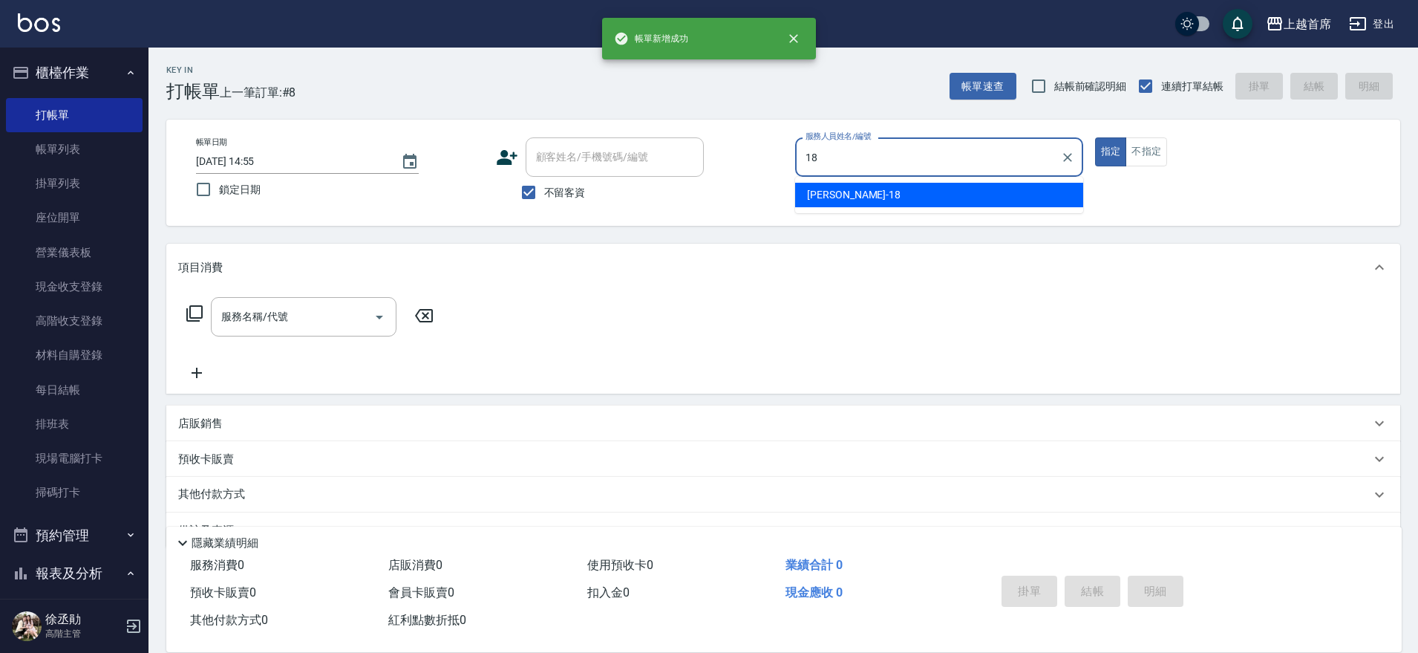
type input "Linda-18"
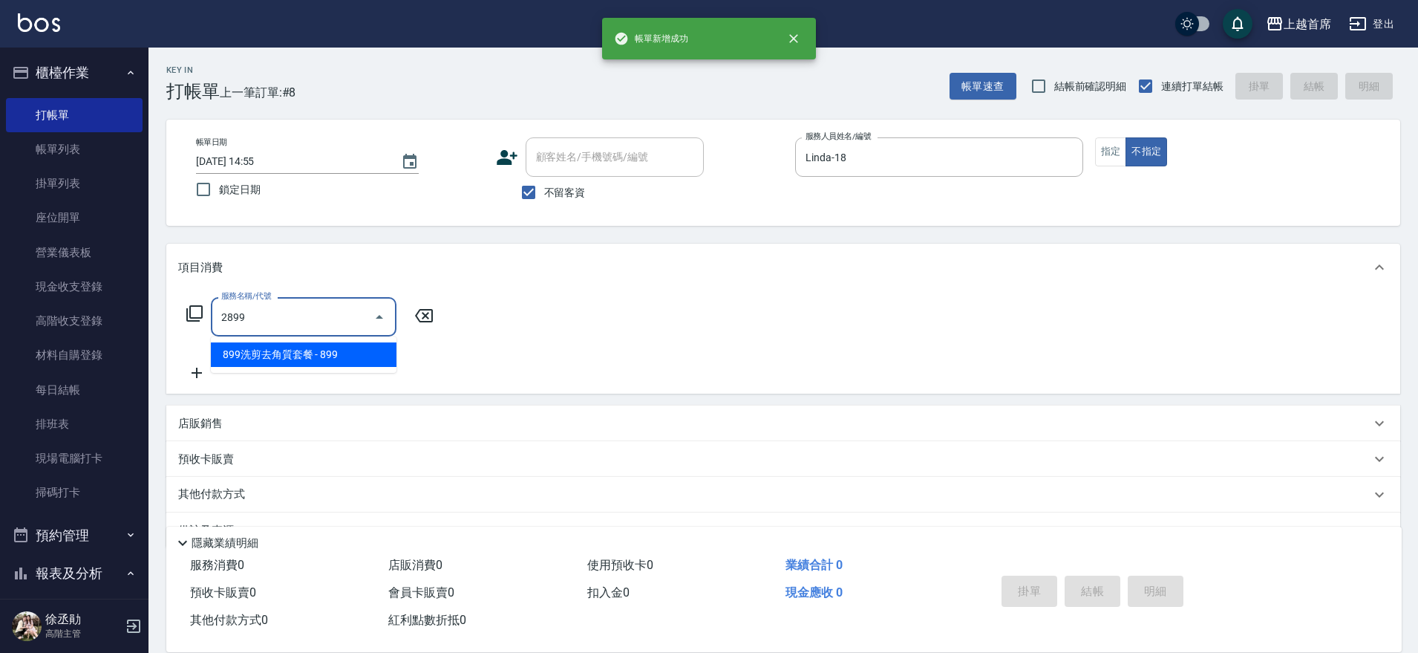
type input "899洗剪去角質套餐(2899)"
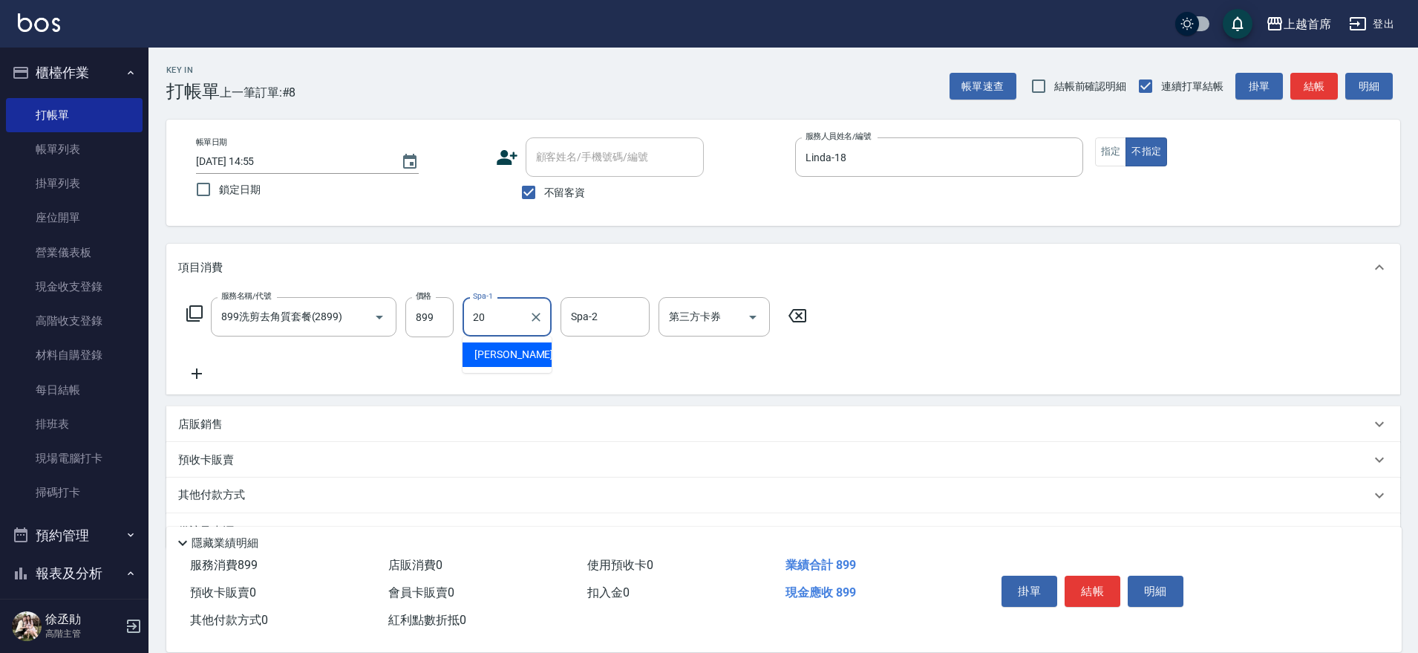
type input "[PERSON_NAME]-20"
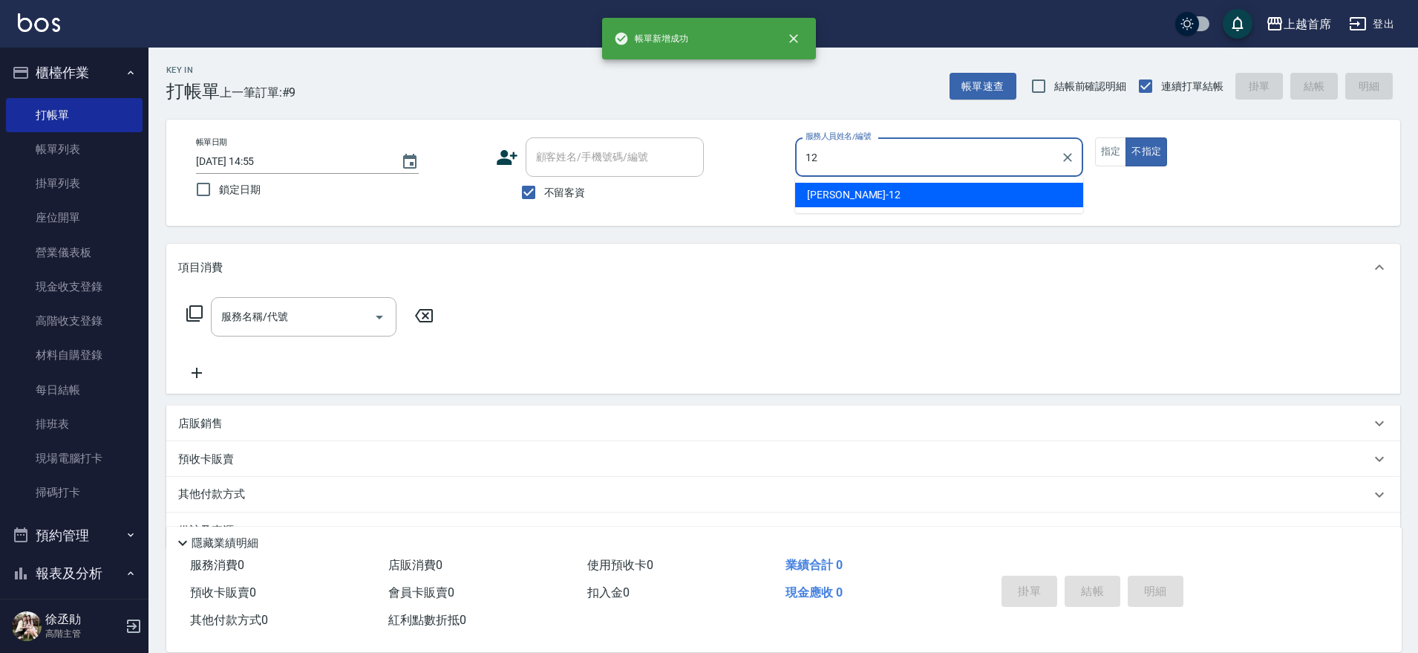
type input "[PERSON_NAME]-12"
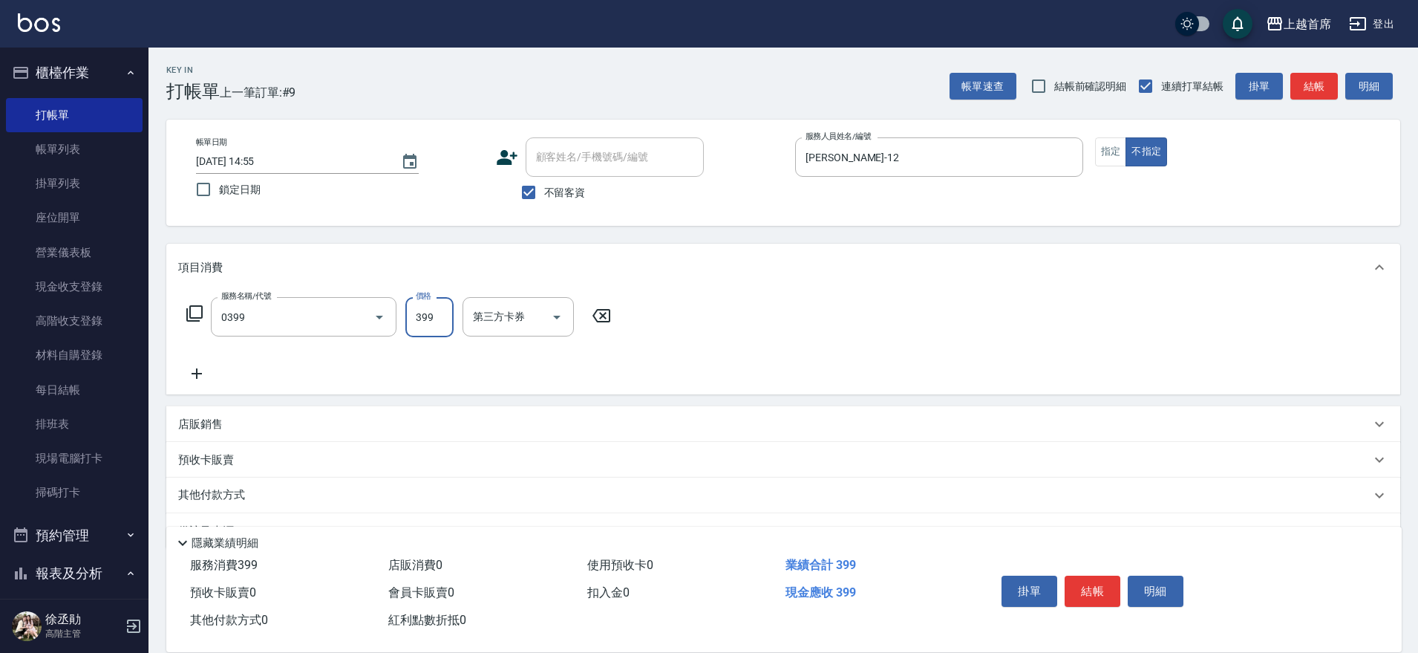
type input "海鹽洗髮(0399)"
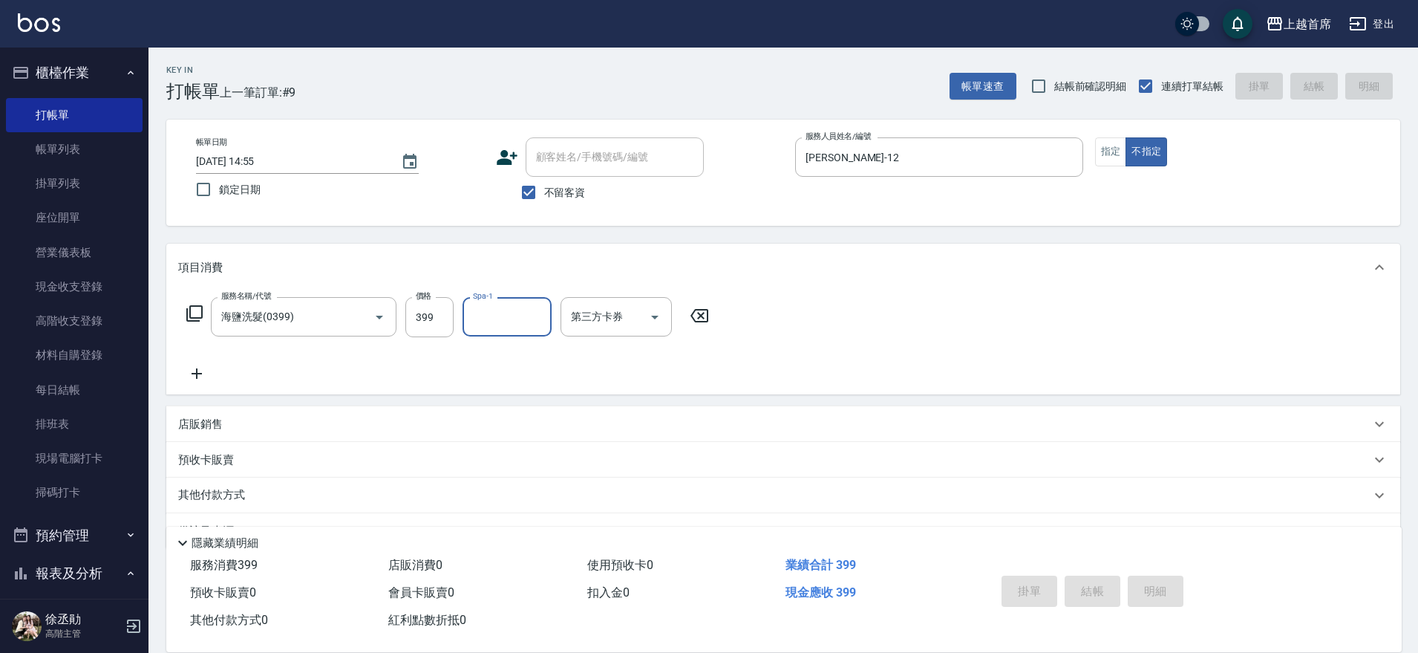
type input "[DATE] 14:56"
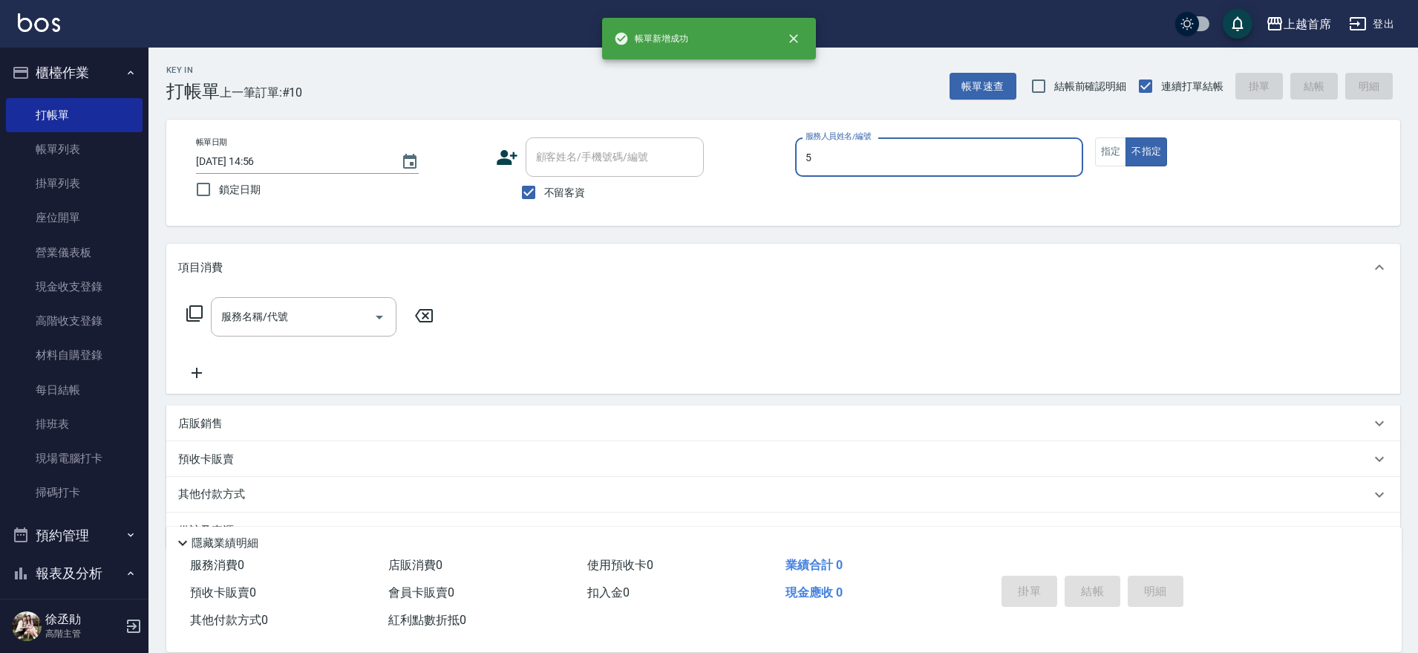
type input "[PERSON_NAME]-5"
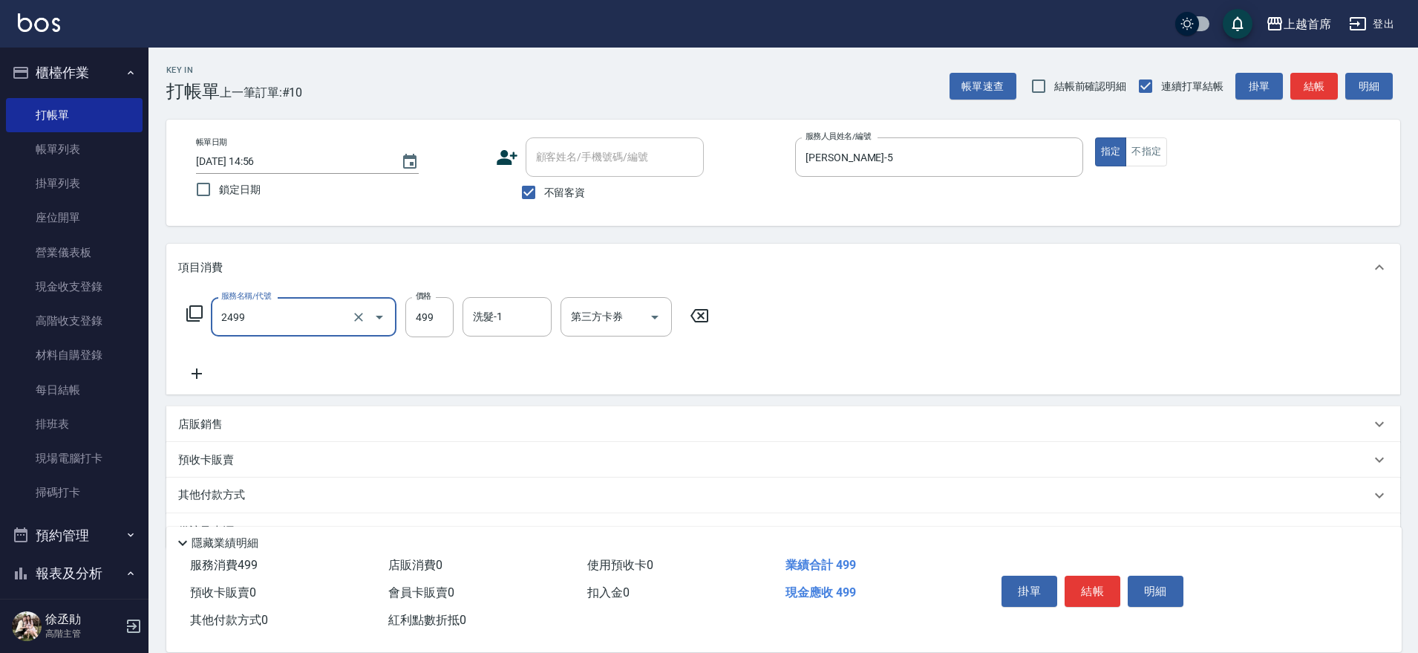
type input "499海鹽洗剪套餐(2499)"
type input "479"
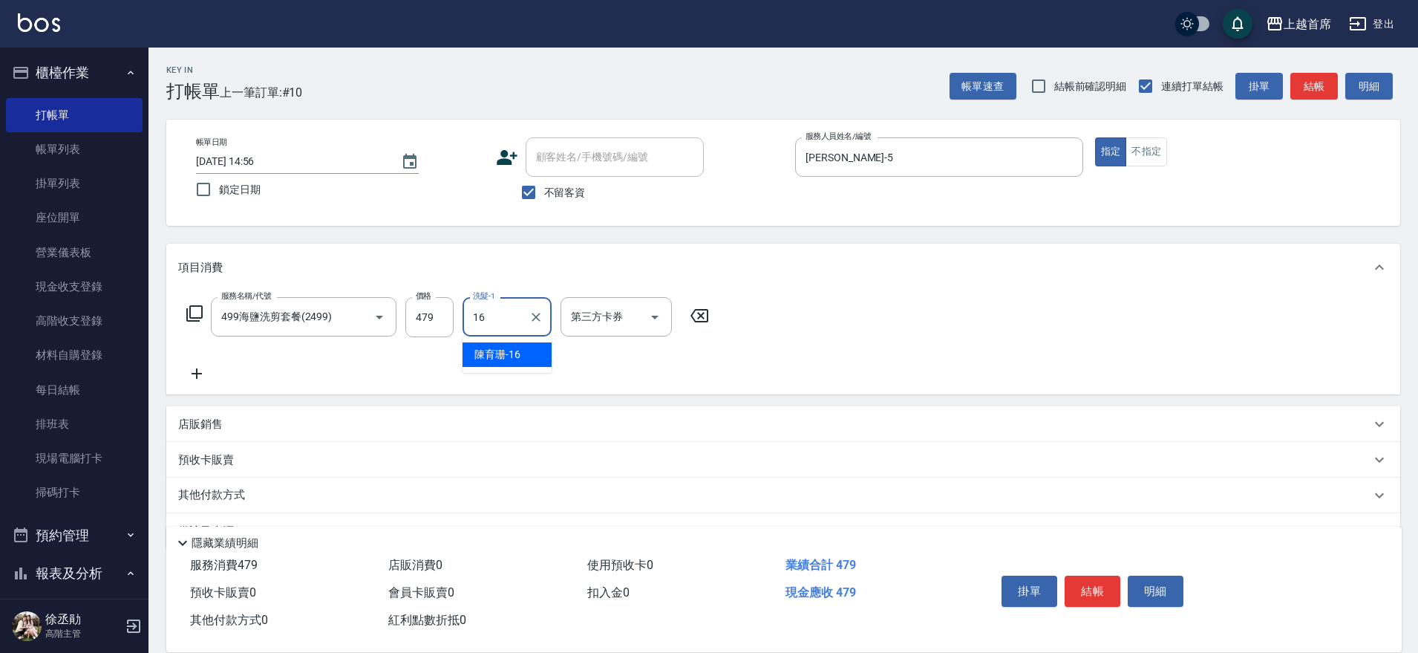
type input "[PERSON_NAME]-16"
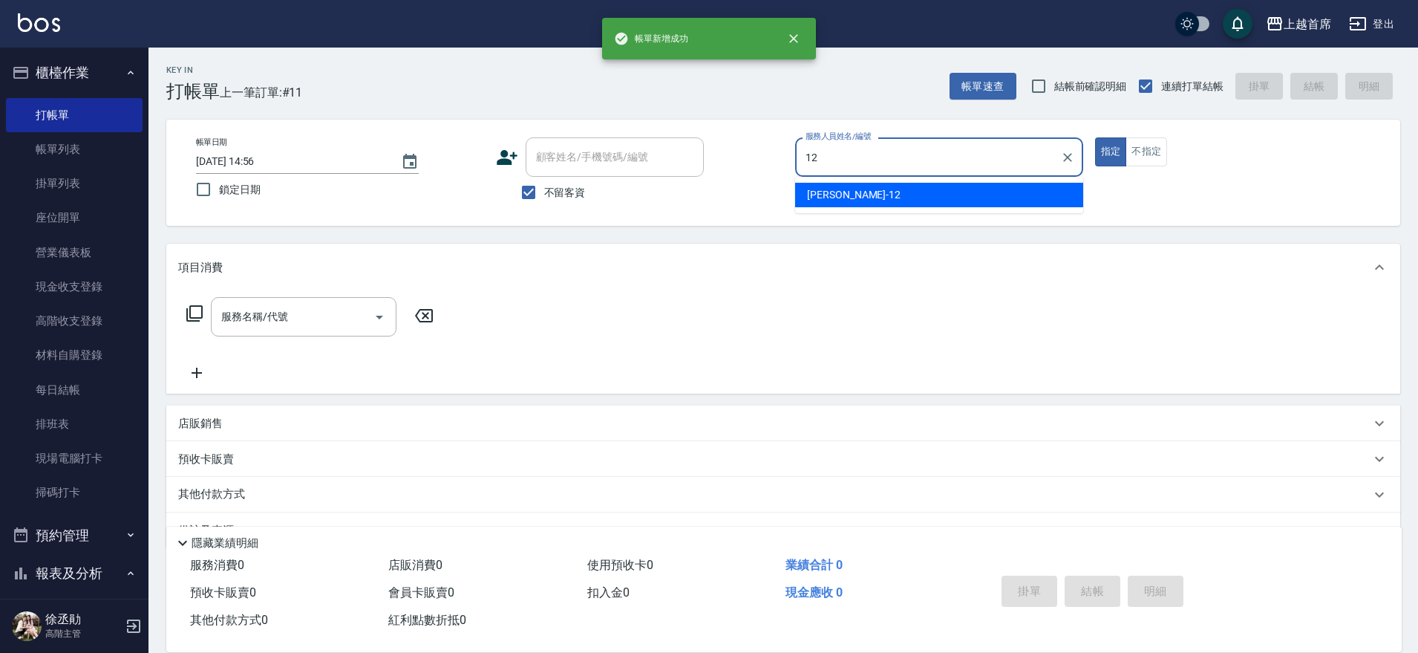
type input "[PERSON_NAME]-12"
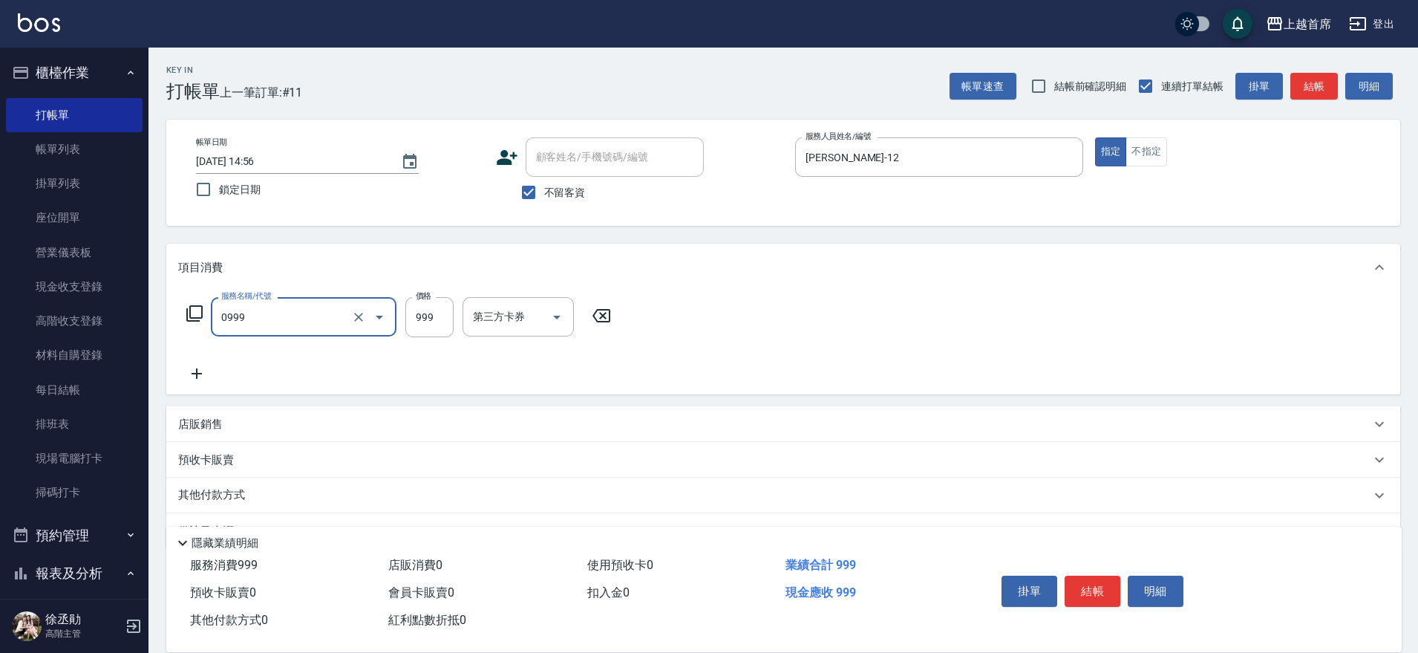
type input "REVIVRE(0999)"
type input "[PERSON_NAME]-20"
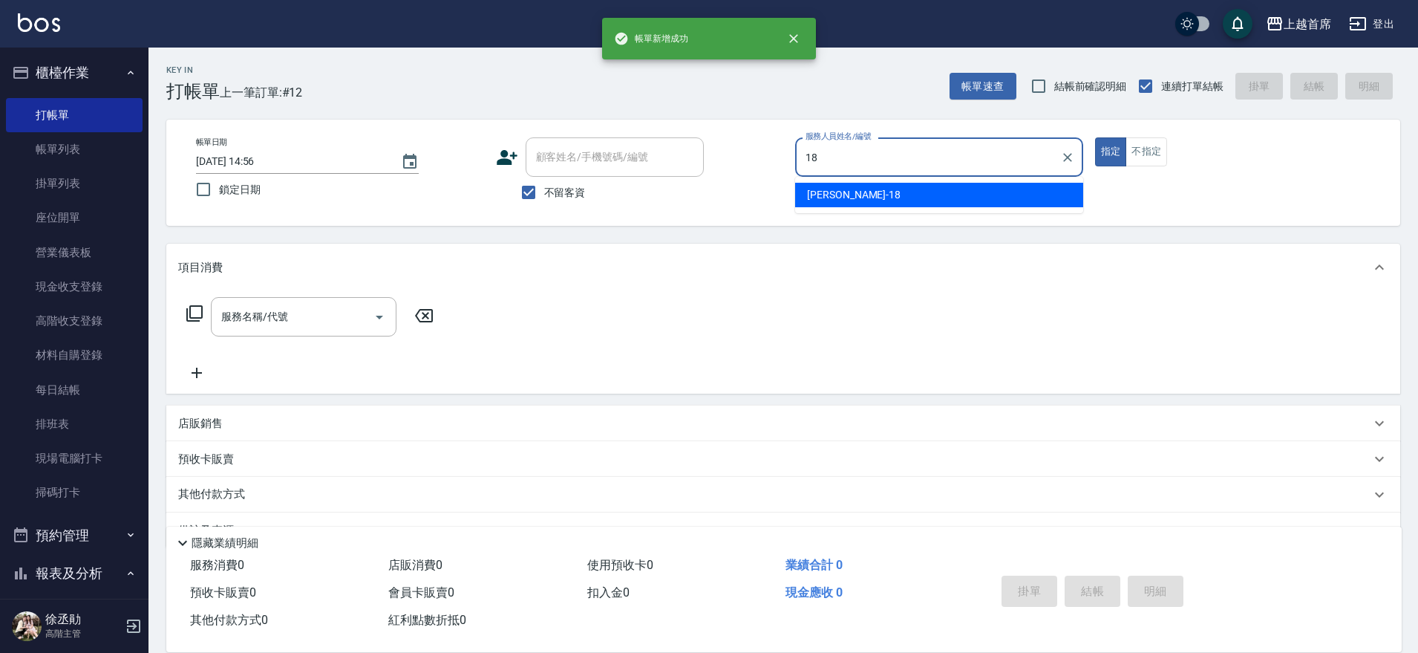
type input "Linda-18"
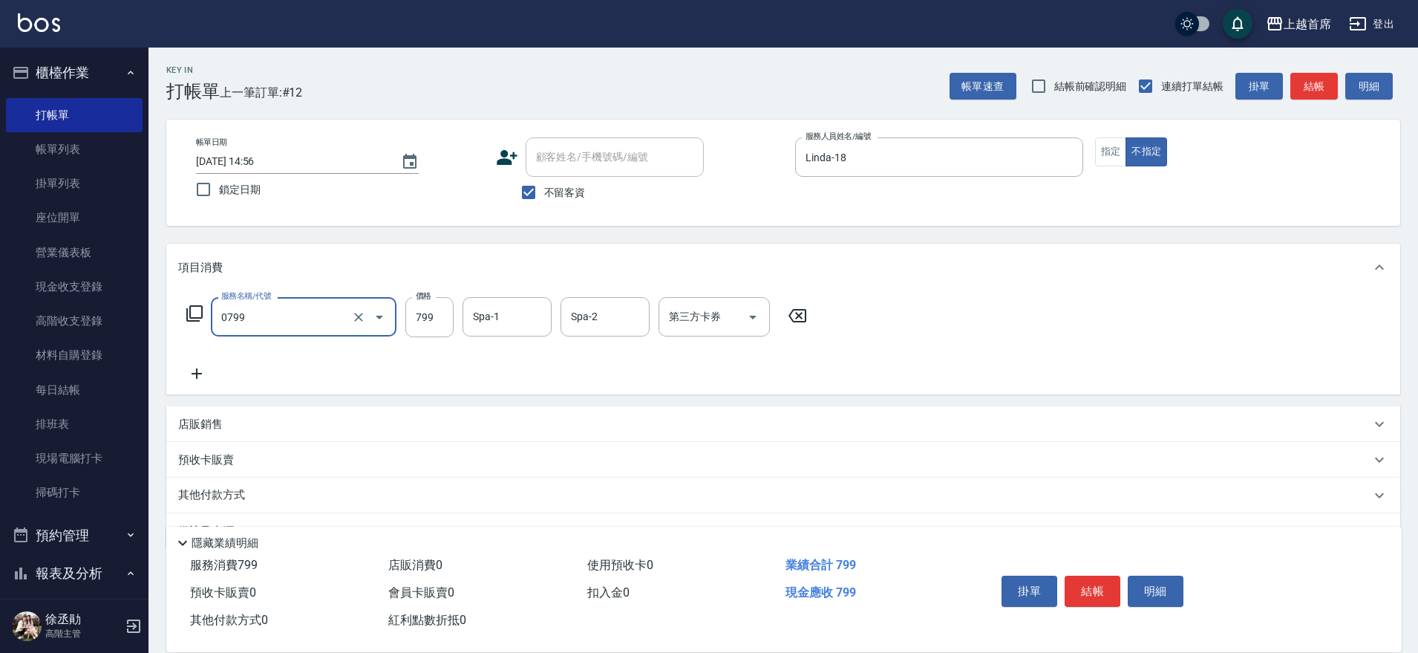
type input "精油799(0799)"
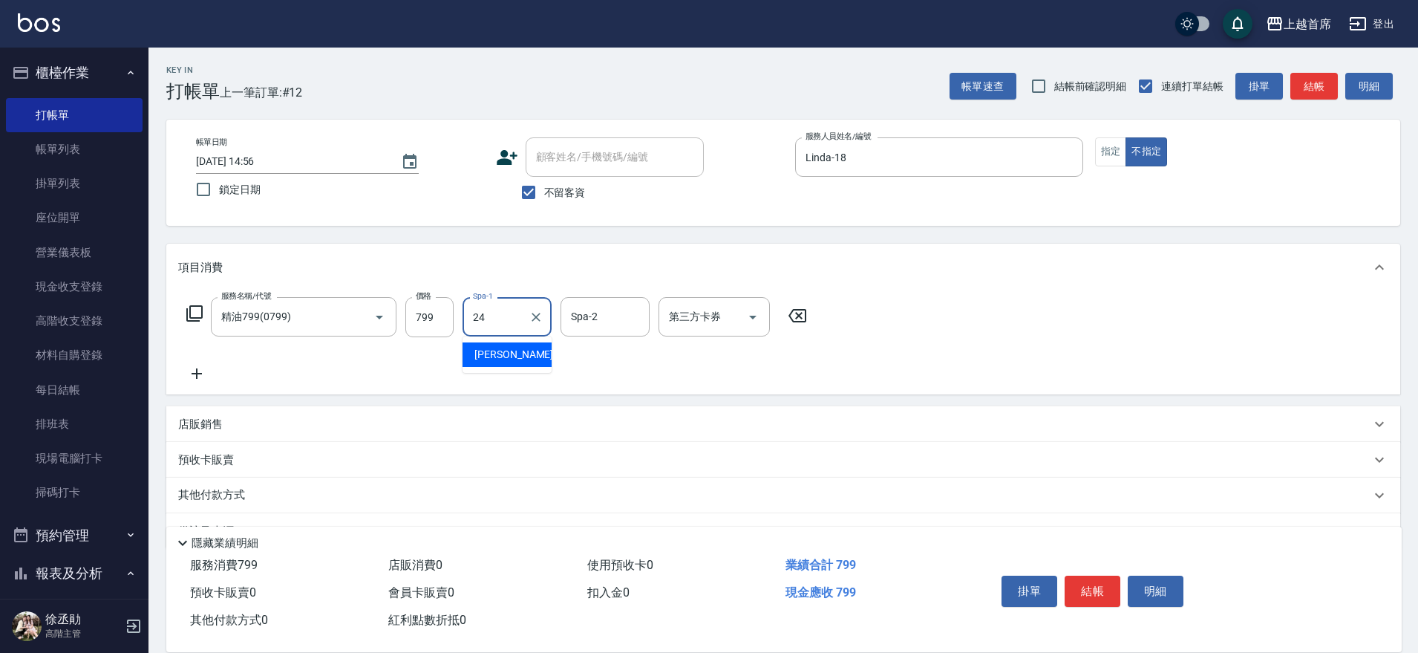
type input "[PERSON_NAME]-24"
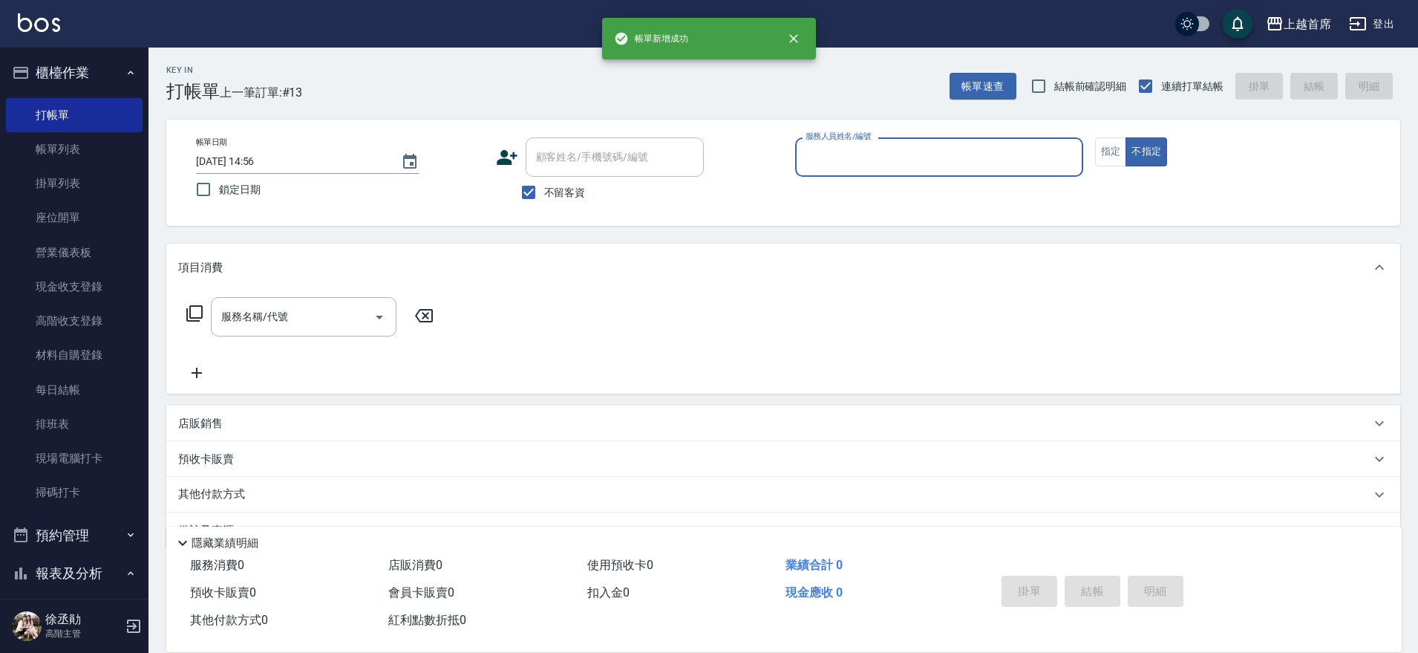
click at [104, 69] on button "櫃檯作業" at bounding box center [74, 72] width 137 height 39
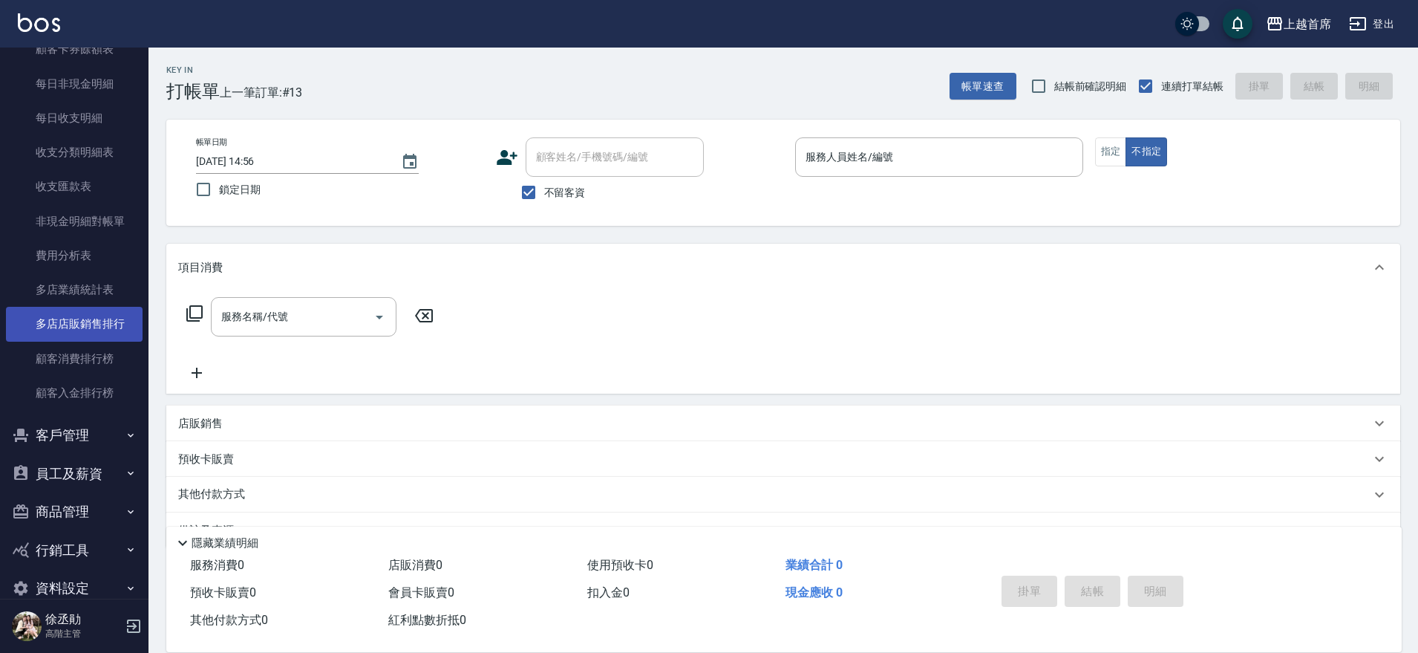
scroll to position [1233, 0]
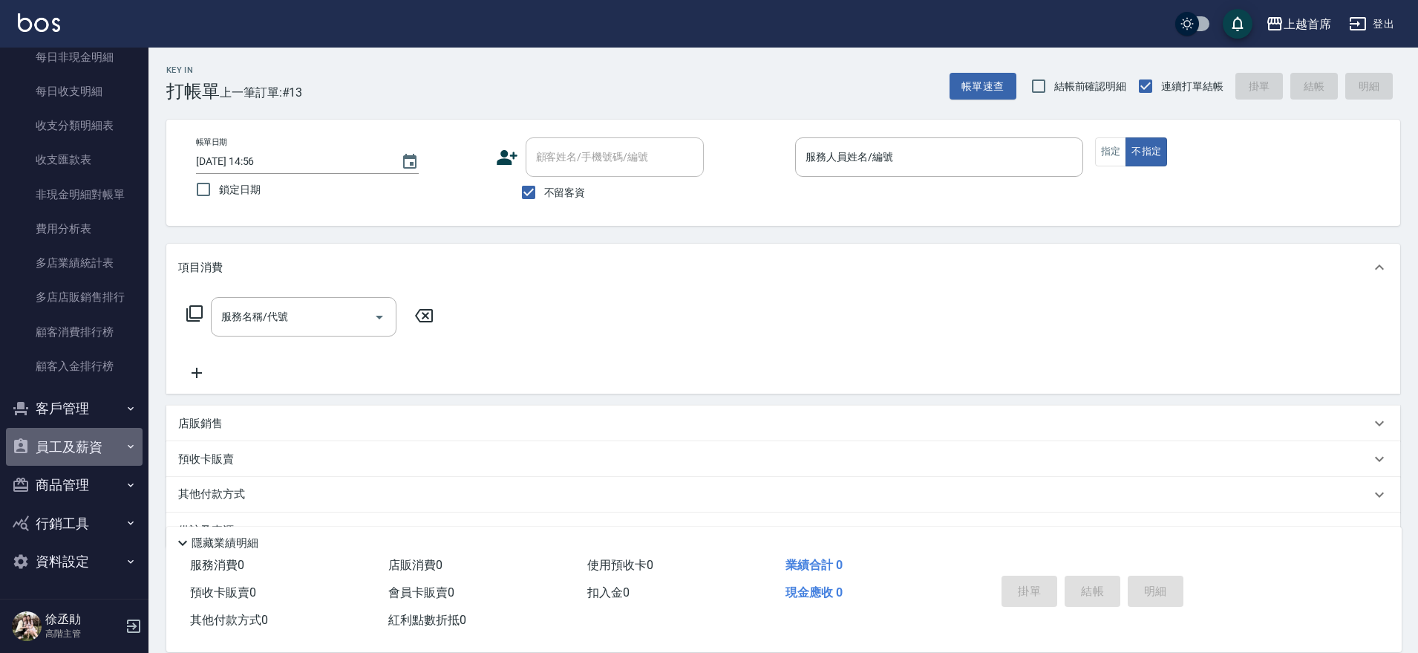
click at [86, 447] on button "員工及薪資" at bounding box center [74, 447] width 137 height 39
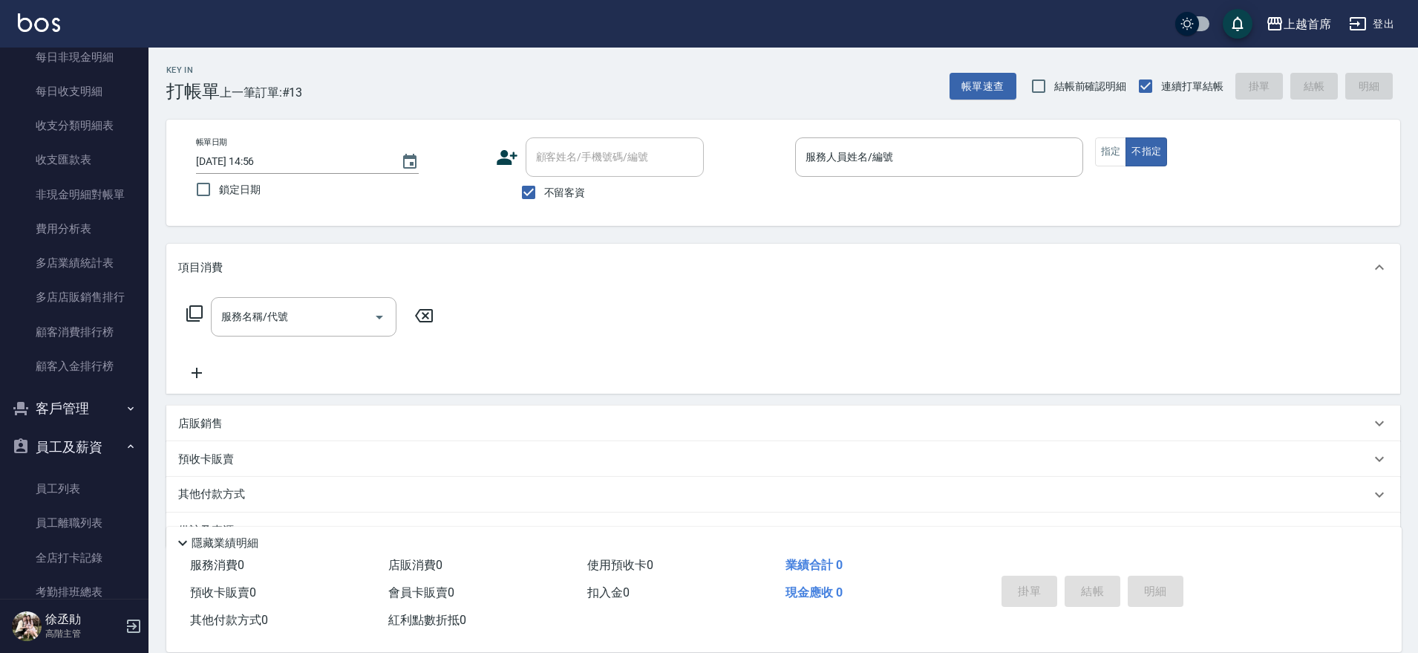
click at [86, 447] on button "員工及薪資" at bounding box center [74, 447] width 137 height 39
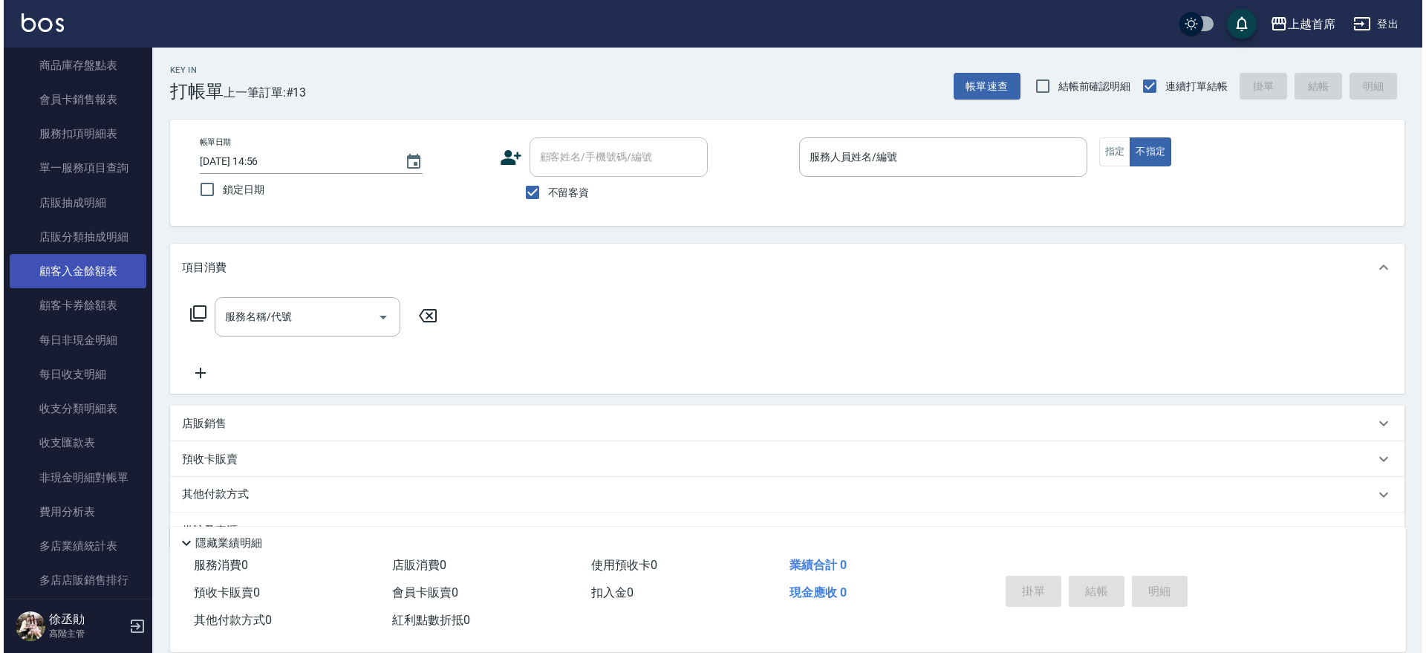
scroll to position [491, 0]
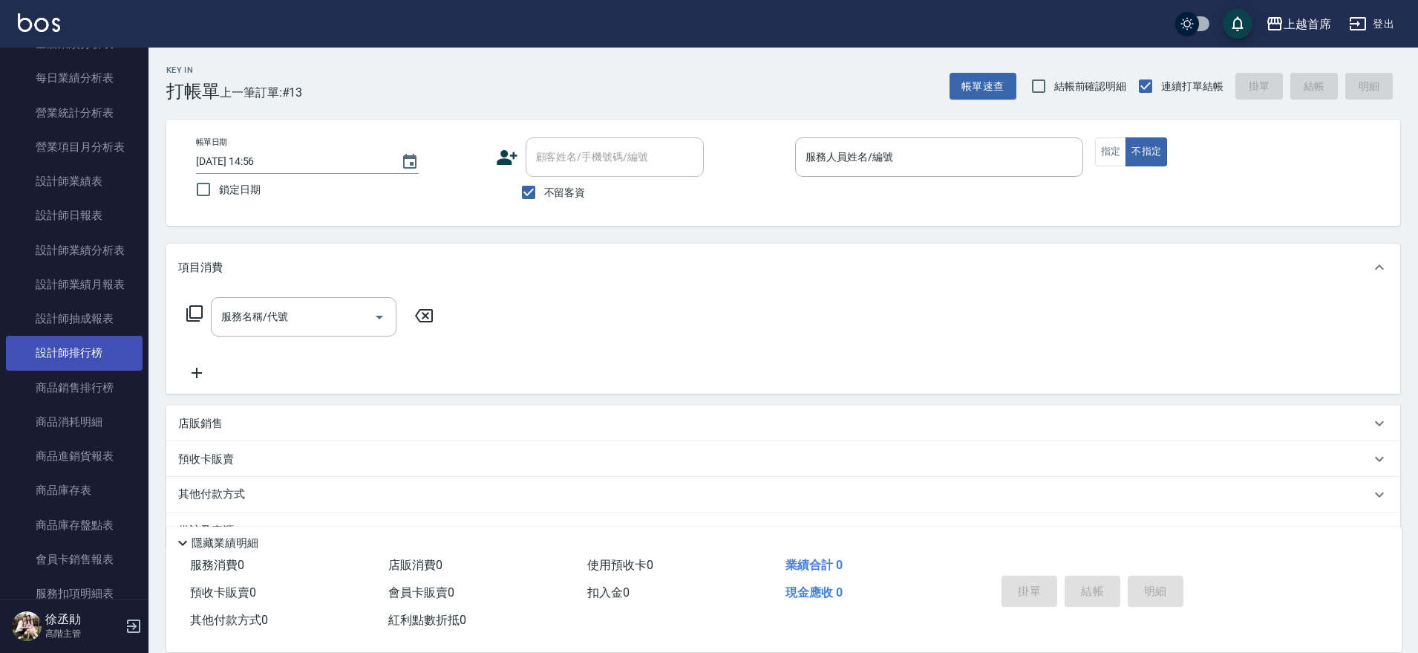
click at [99, 346] on link "設計師排行榜" at bounding box center [74, 353] width 137 height 34
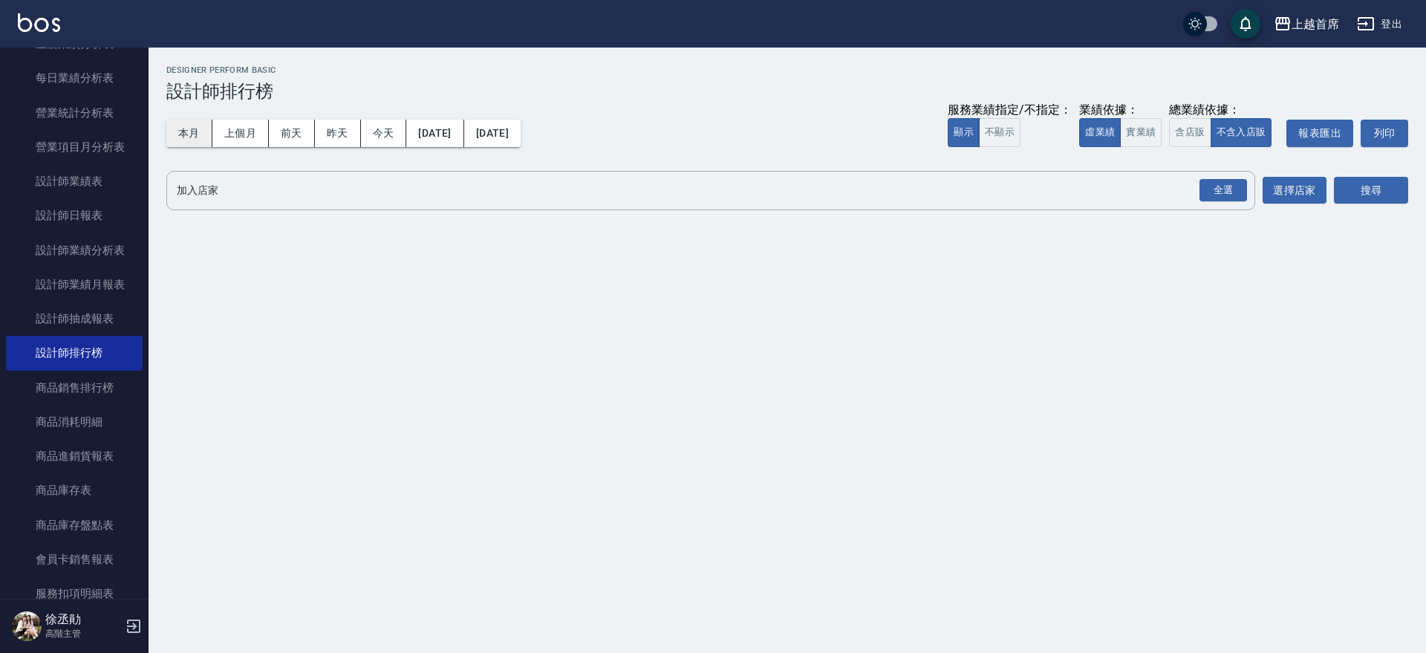
click at [186, 125] on button "本月" at bounding box center [189, 133] width 46 height 27
drag, startPoint x: 1145, startPoint y: 134, endPoint x: 1199, endPoint y: 131, distance: 54.3
click at [1151, 134] on button "實業績" at bounding box center [1141, 132] width 42 height 29
drag, startPoint x: 1200, startPoint y: 131, endPoint x: 1190, endPoint y: 142, distance: 15.2
click at [1199, 130] on button "含店販" at bounding box center [1190, 132] width 42 height 29
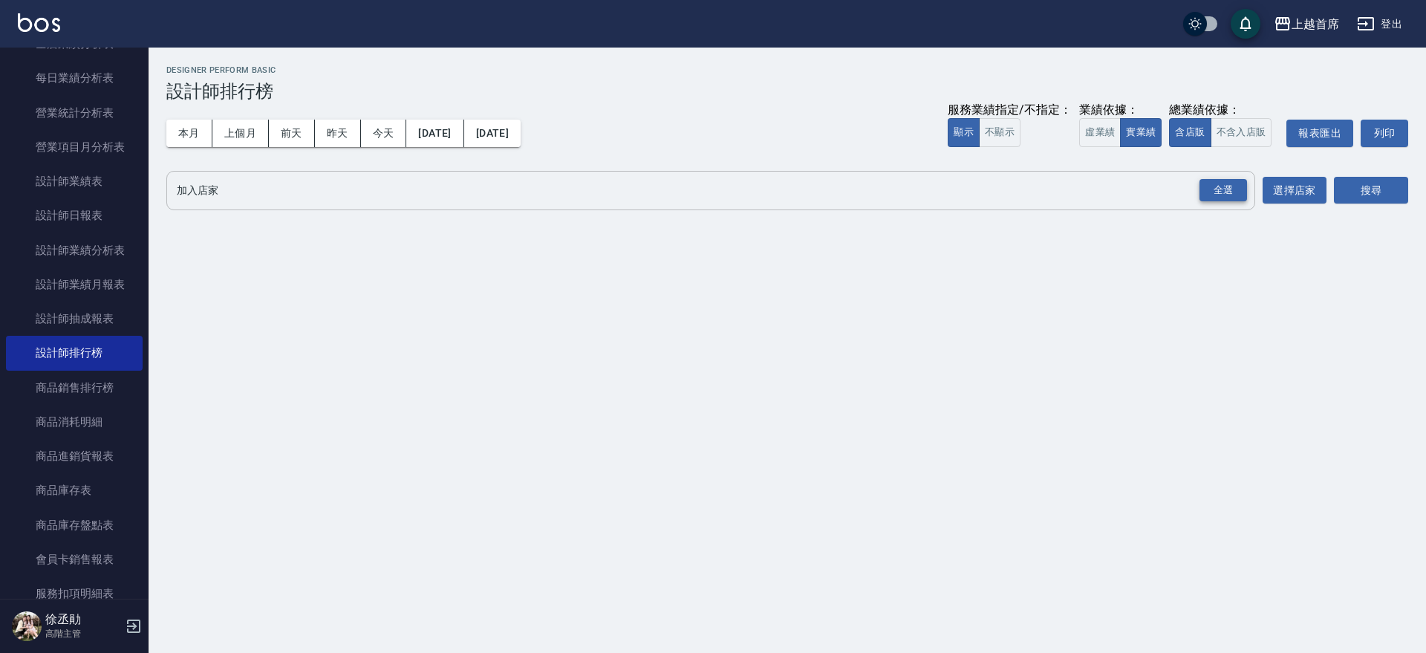
click at [1216, 181] on div "全選" at bounding box center [1223, 190] width 48 height 23
click at [1358, 192] on button "搜尋" at bounding box center [1371, 190] width 74 height 27
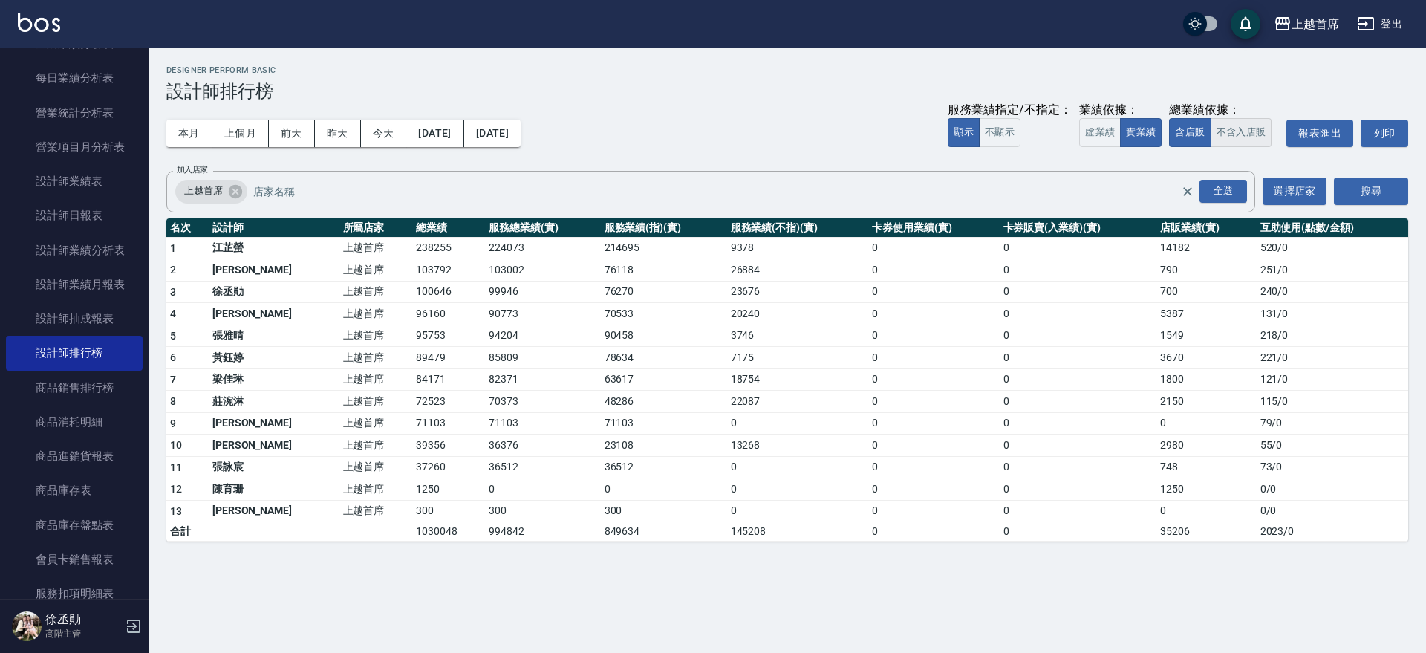
click at [1241, 123] on button "不含入店販" at bounding box center [1241, 132] width 62 height 29
